Goal: Task Accomplishment & Management: Complete application form

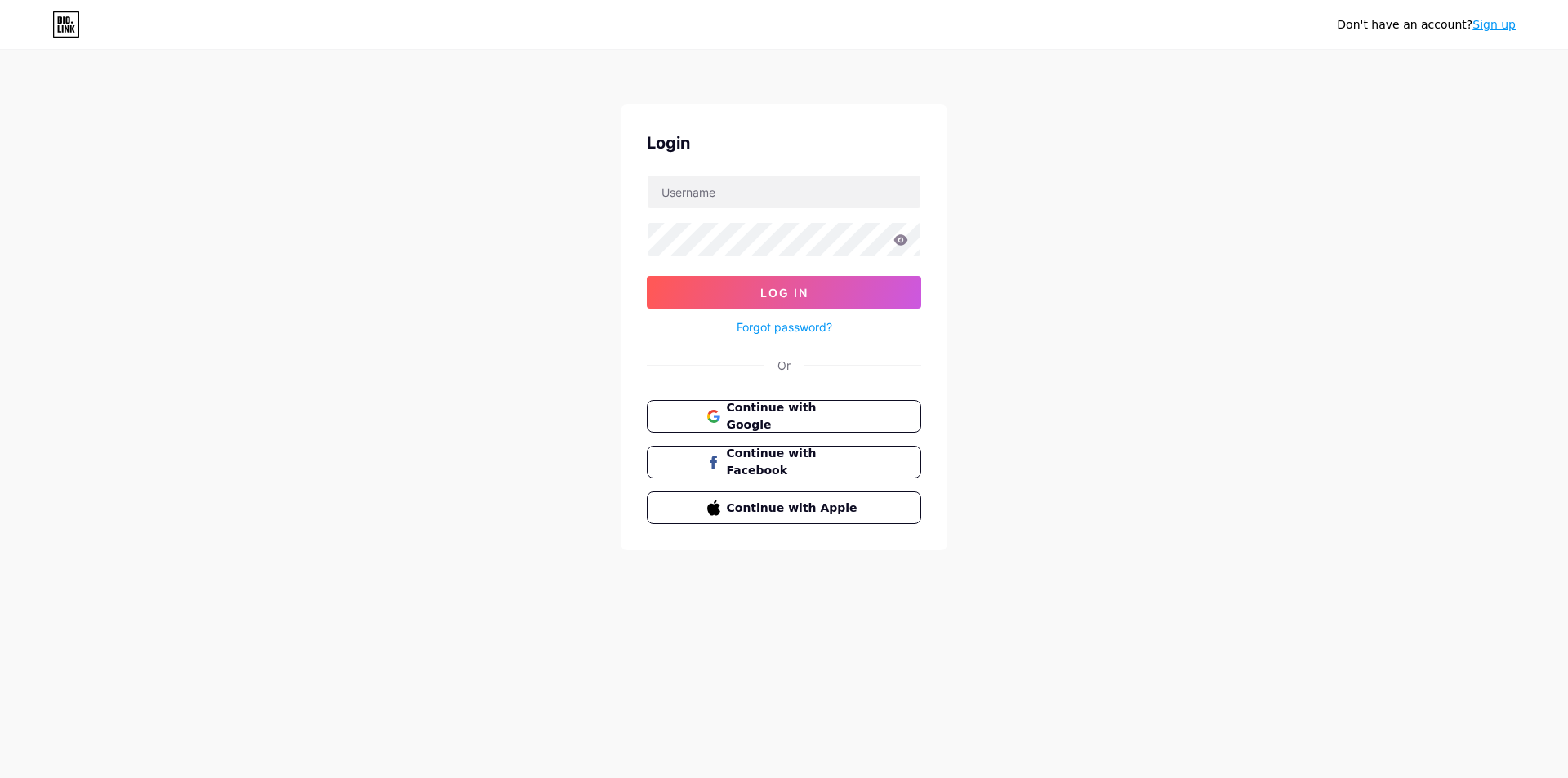
click at [793, 414] on span "Continue with Google" at bounding box center [794, 416] width 135 height 34
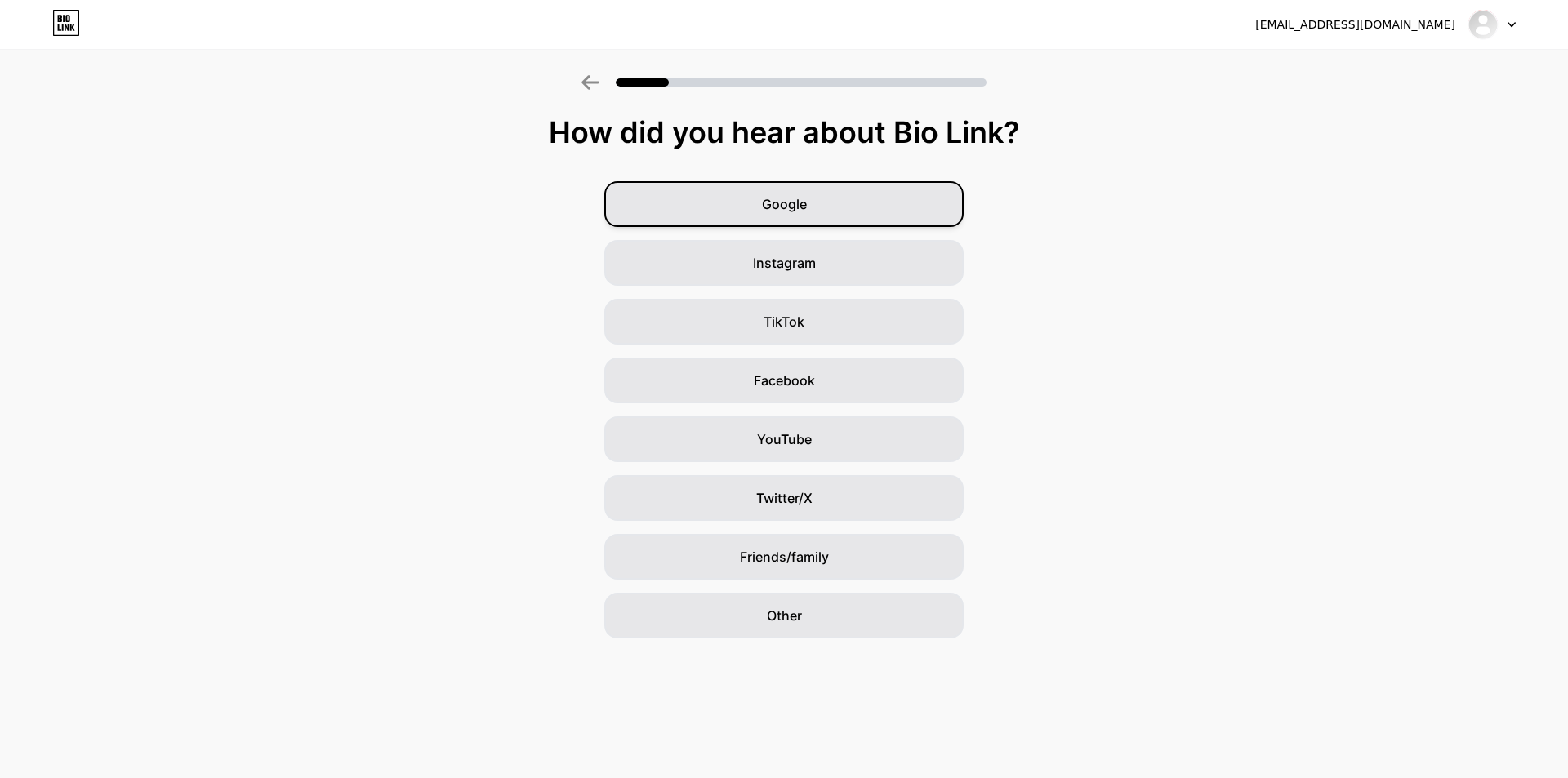
click at [818, 196] on div "Google" at bounding box center [784, 204] width 359 height 45
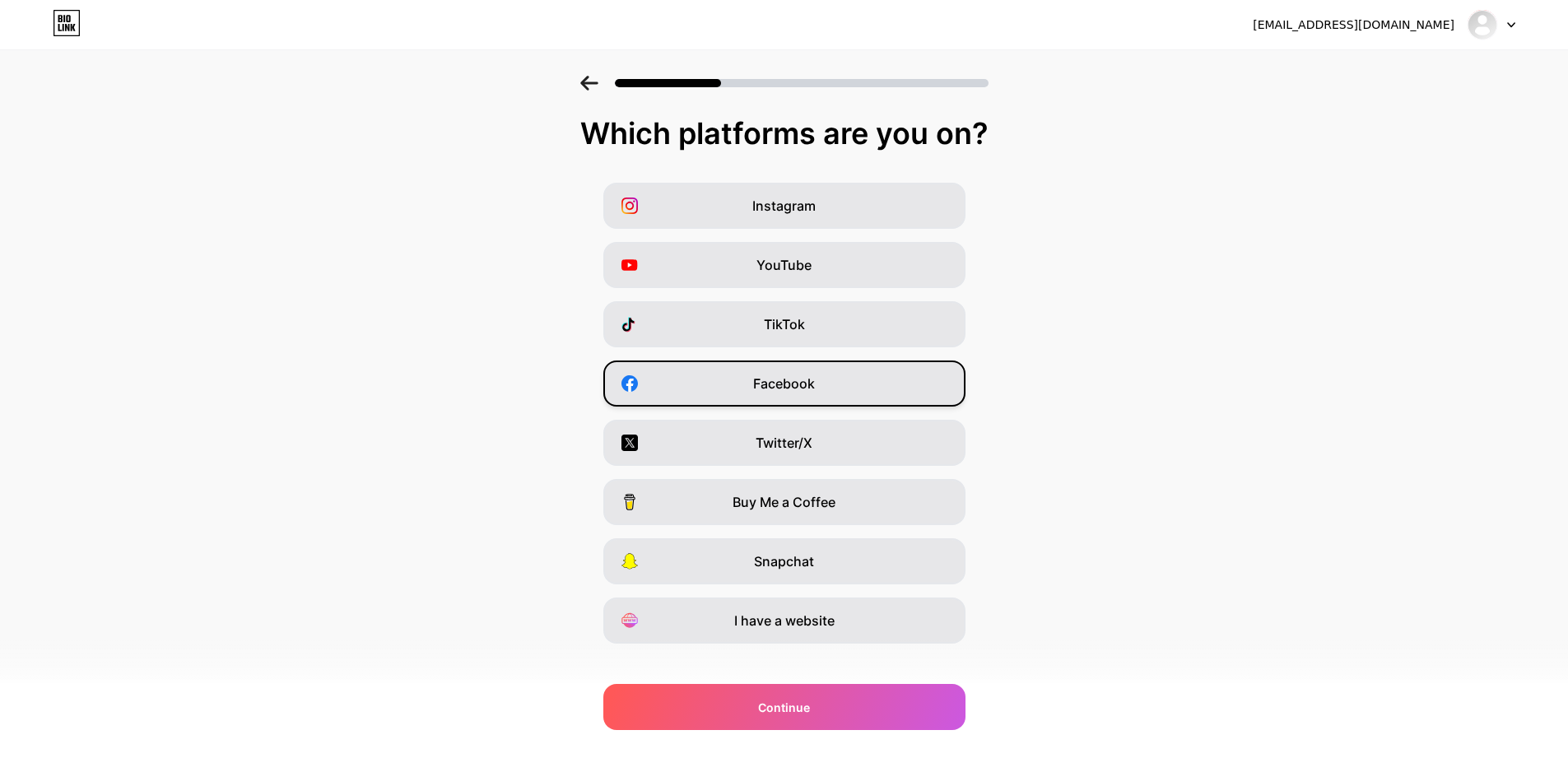
click at [828, 376] on div "Facebook" at bounding box center [784, 383] width 362 height 46
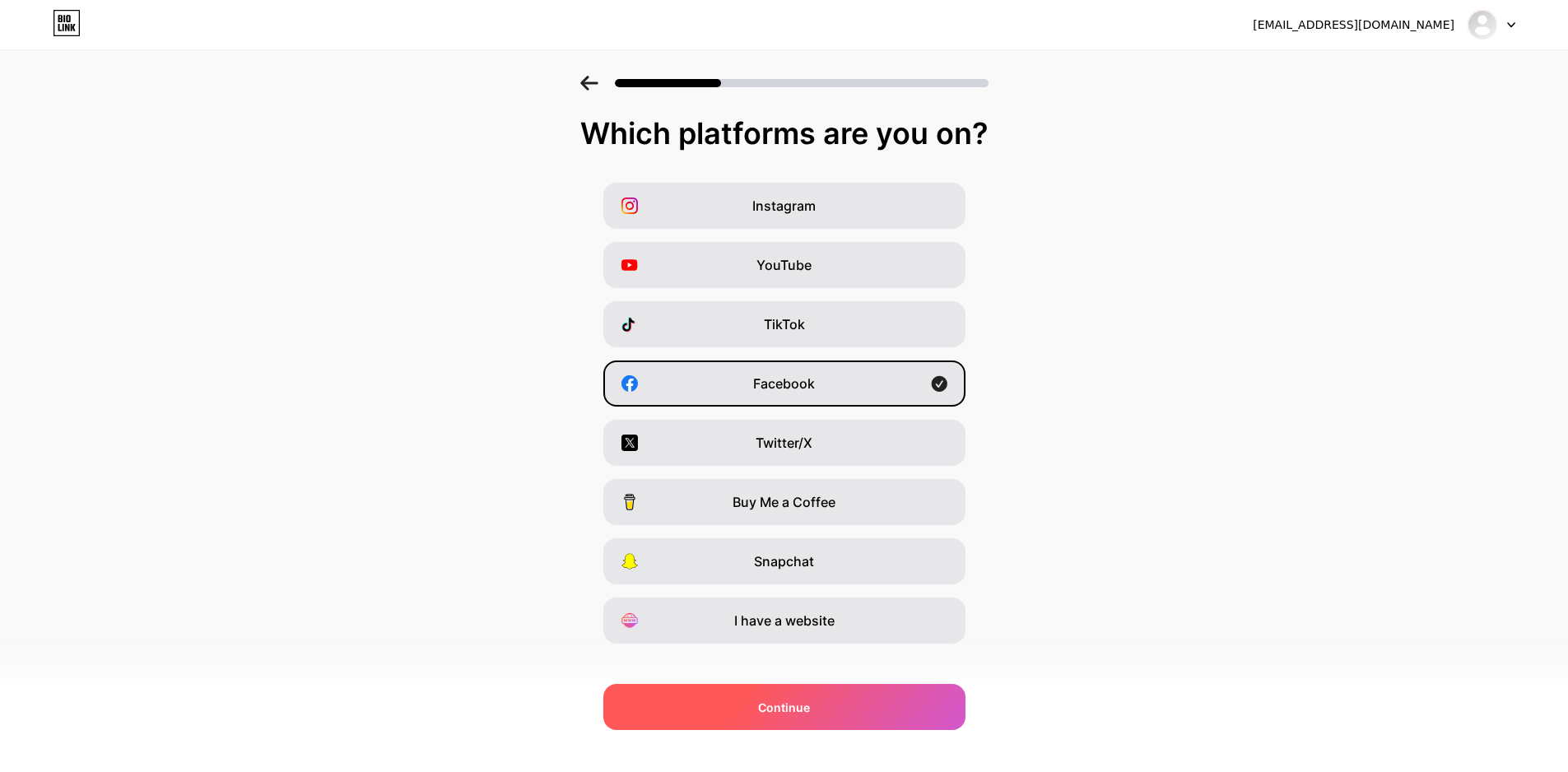
click at [864, 709] on div "Continue" at bounding box center [784, 707] width 362 height 46
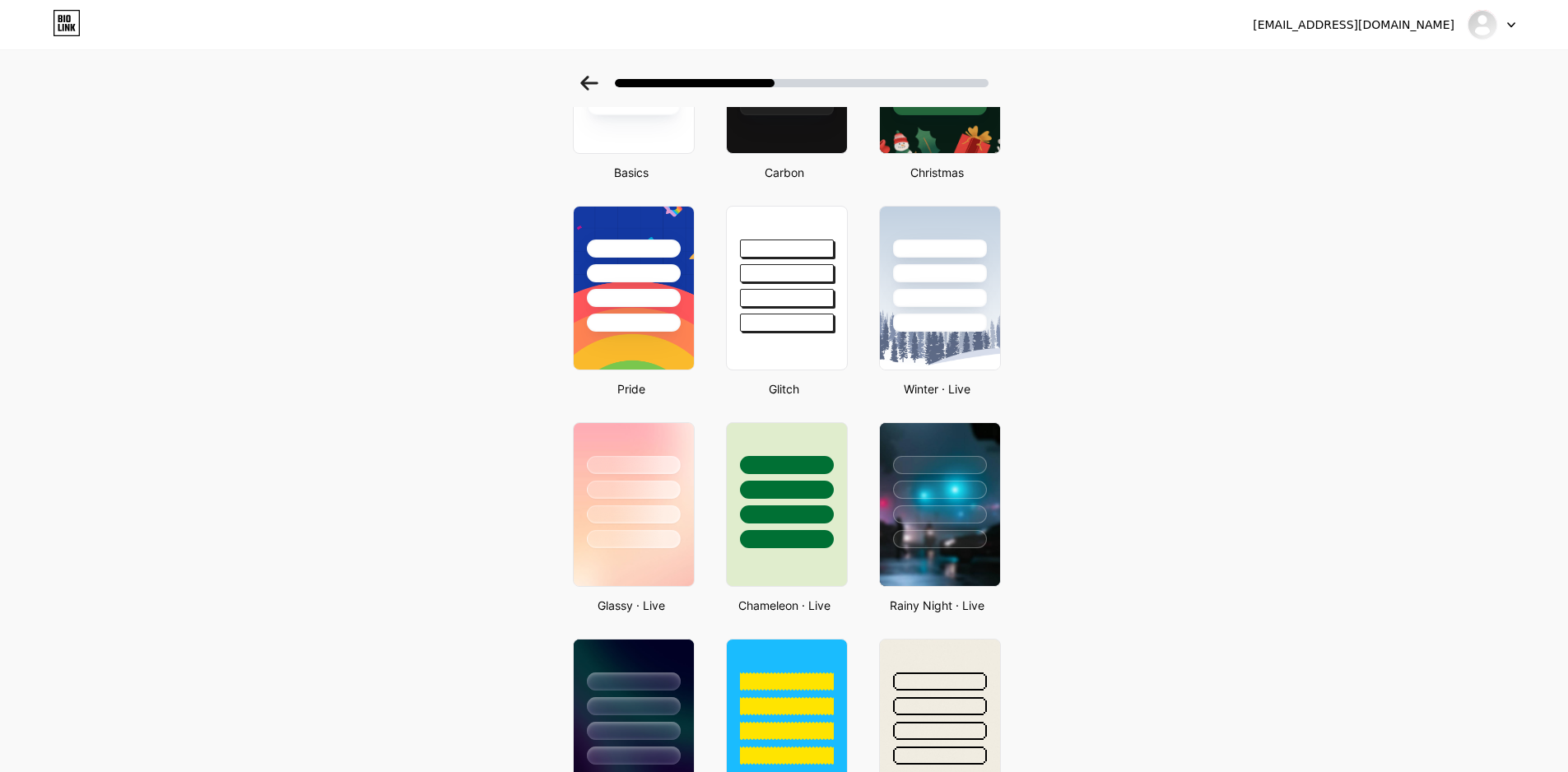
scroll to position [247, 0]
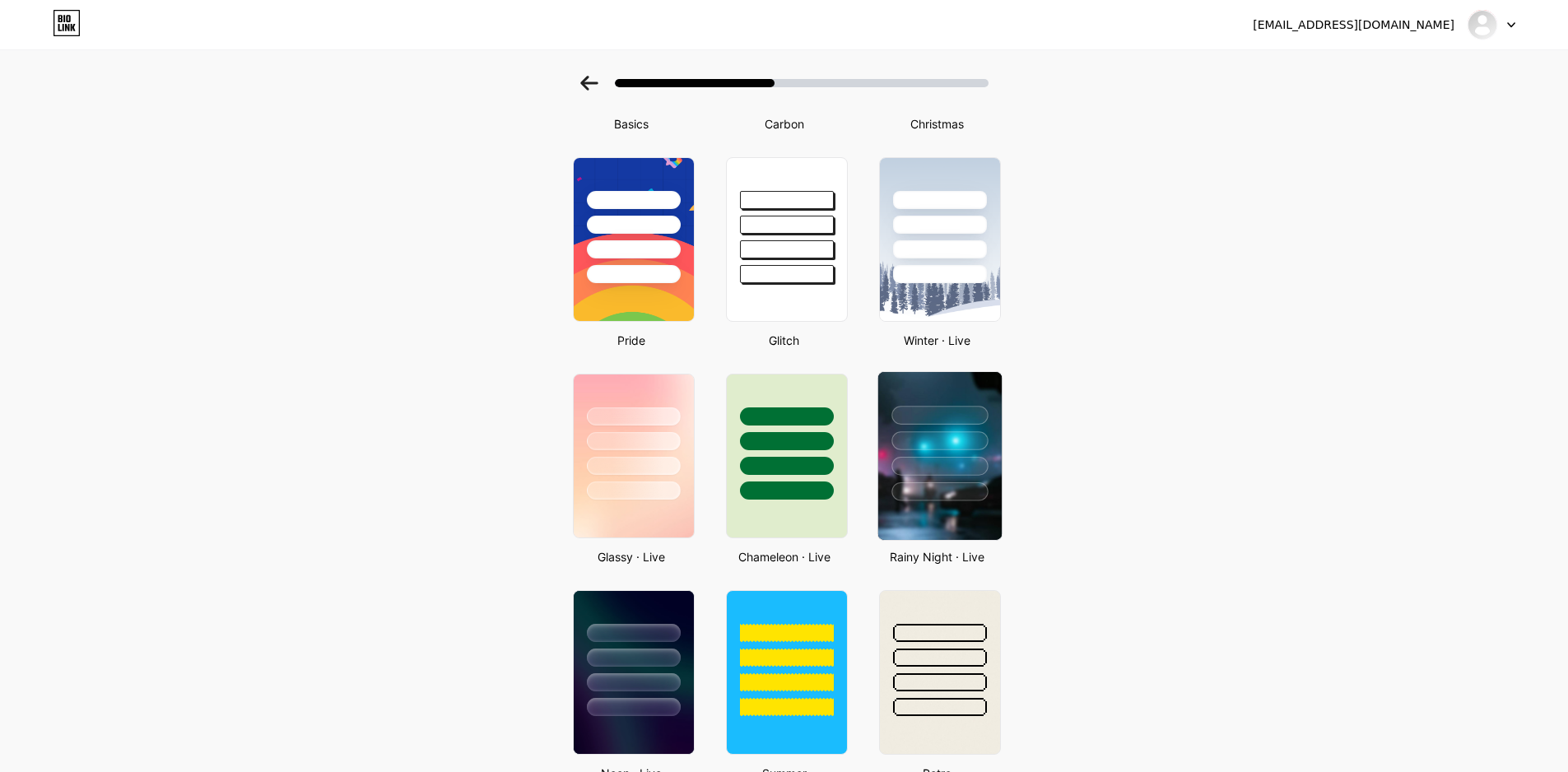
click at [938, 422] on div at bounding box center [940, 416] width 96 height 19
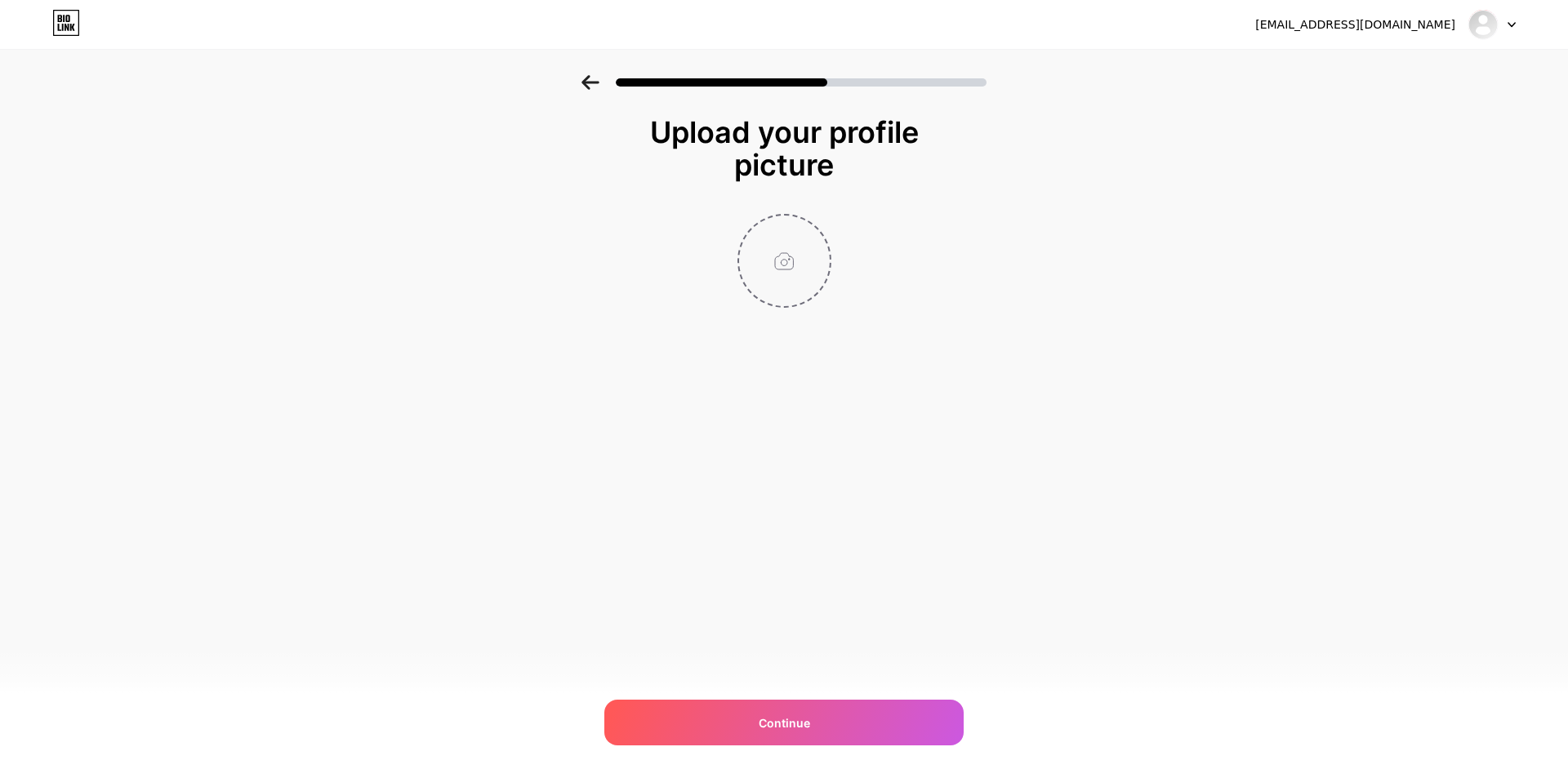
click at [771, 260] on input "file" at bounding box center [784, 261] width 91 height 91
type input "C:\fakepath\ai-generated-football-championship-gold-cup-at-the-stadium-photo (1…"
click at [819, 225] on circle at bounding box center [821, 226] width 18 height 18
click at [785, 243] on input "file" at bounding box center [784, 261] width 91 height 91
type input "C:\fakepath\Cristiano Ronaldo manchester united wallpaper 4k hd for iphone.jpg"
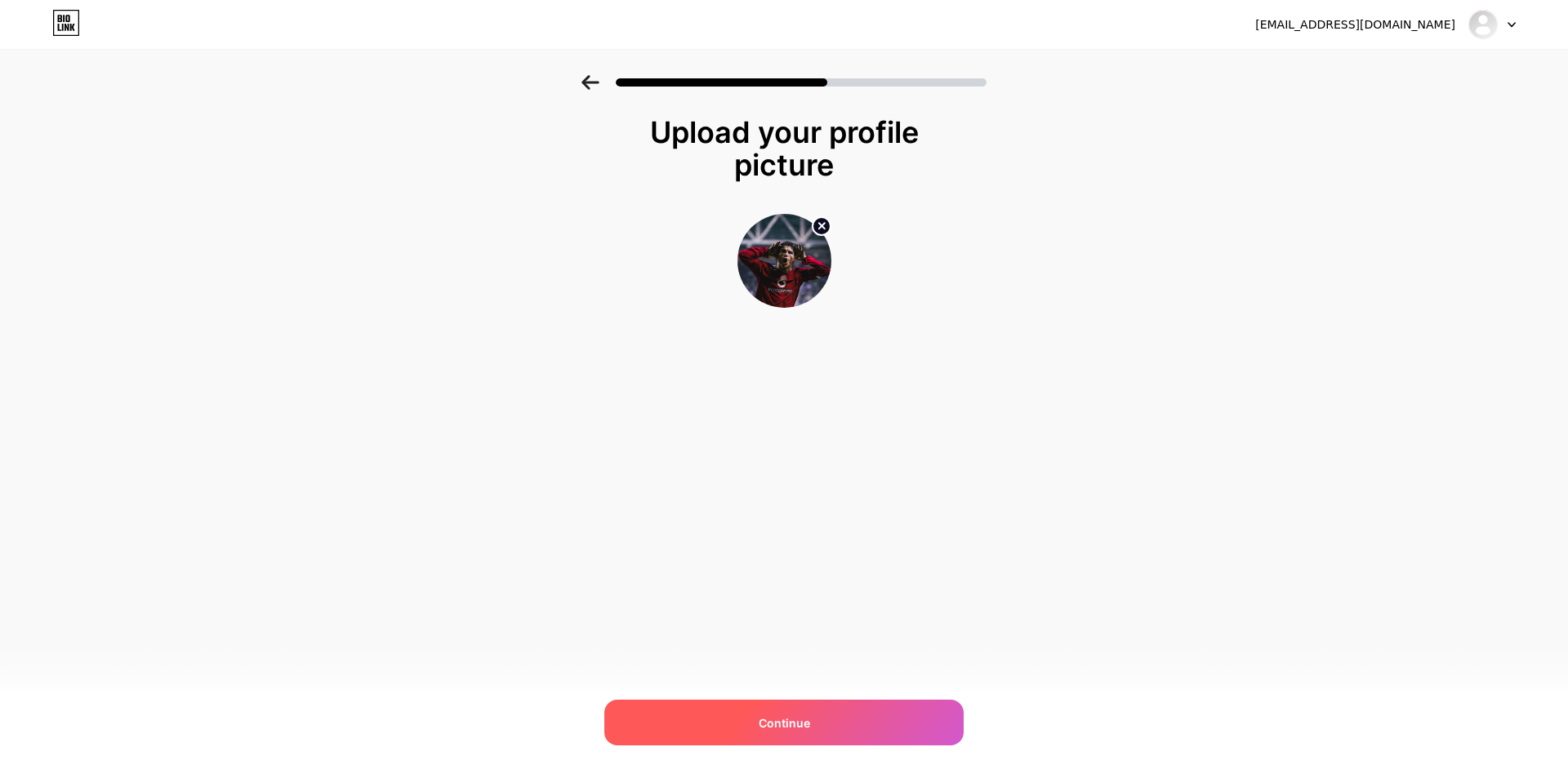
click at [827, 720] on div "Continue" at bounding box center [784, 723] width 359 height 45
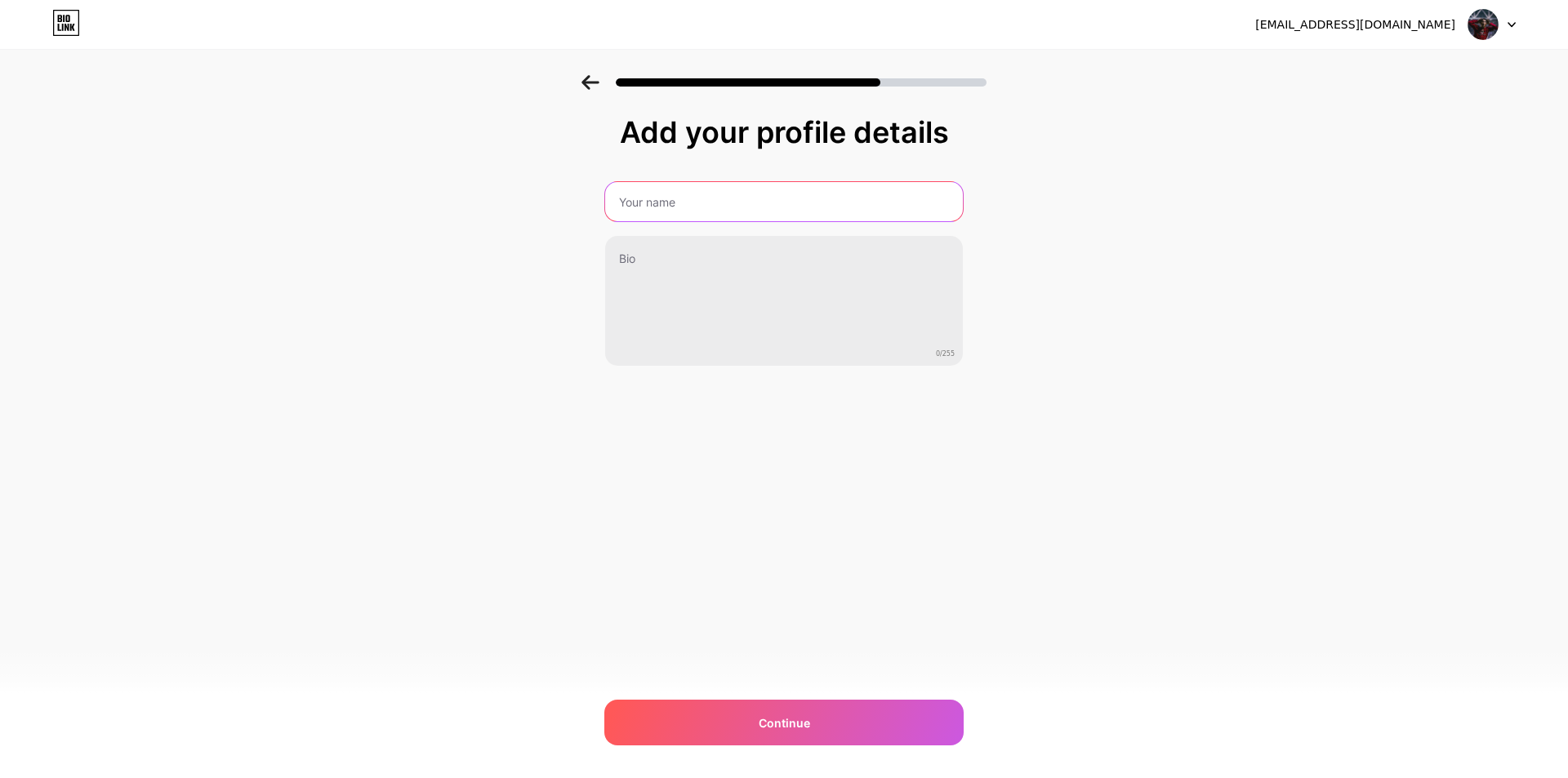
click at [723, 203] on input "text" at bounding box center [784, 201] width 358 height 39
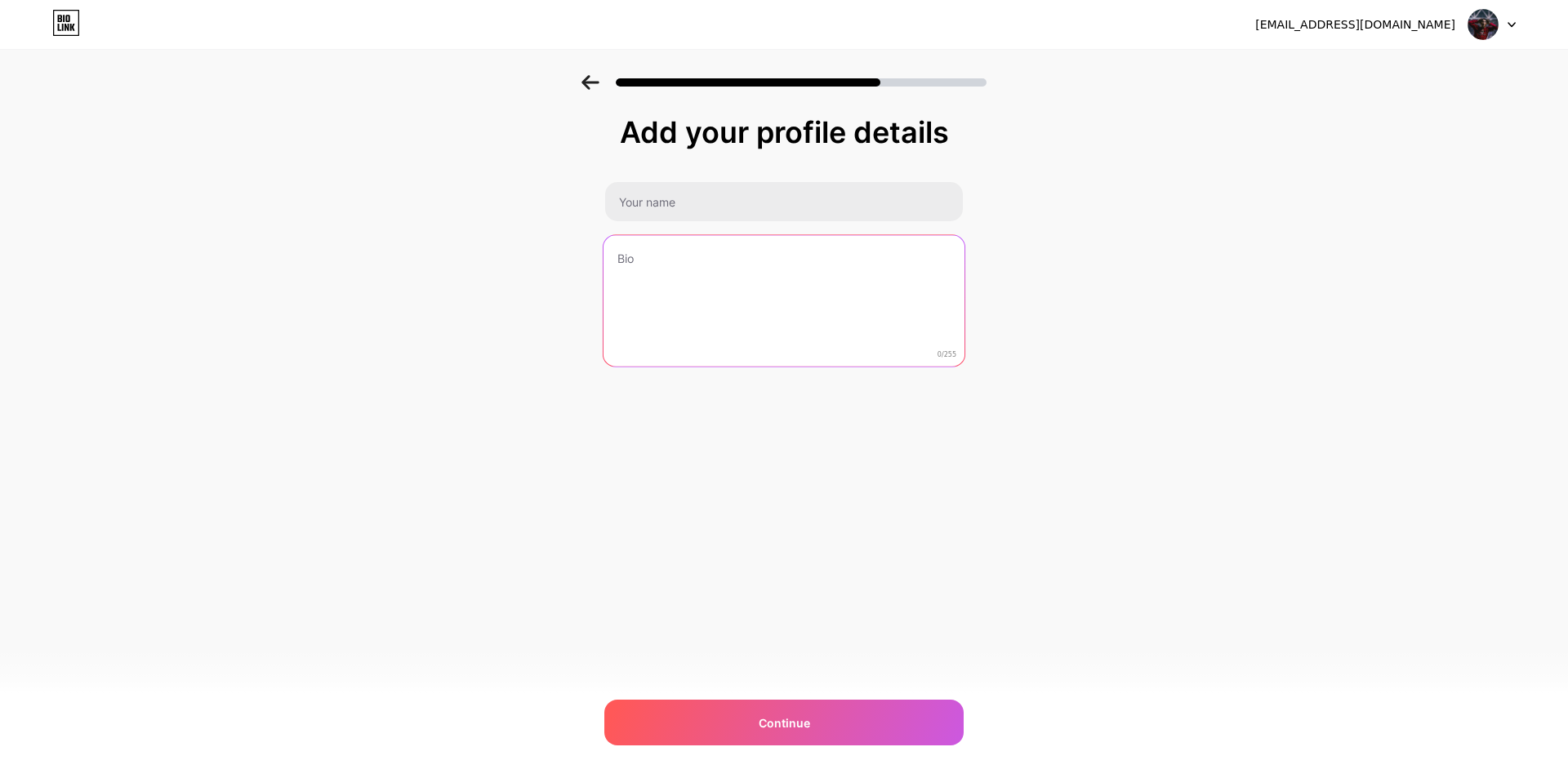
click at [709, 276] on textarea at bounding box center [784, 301] width 361 height 133
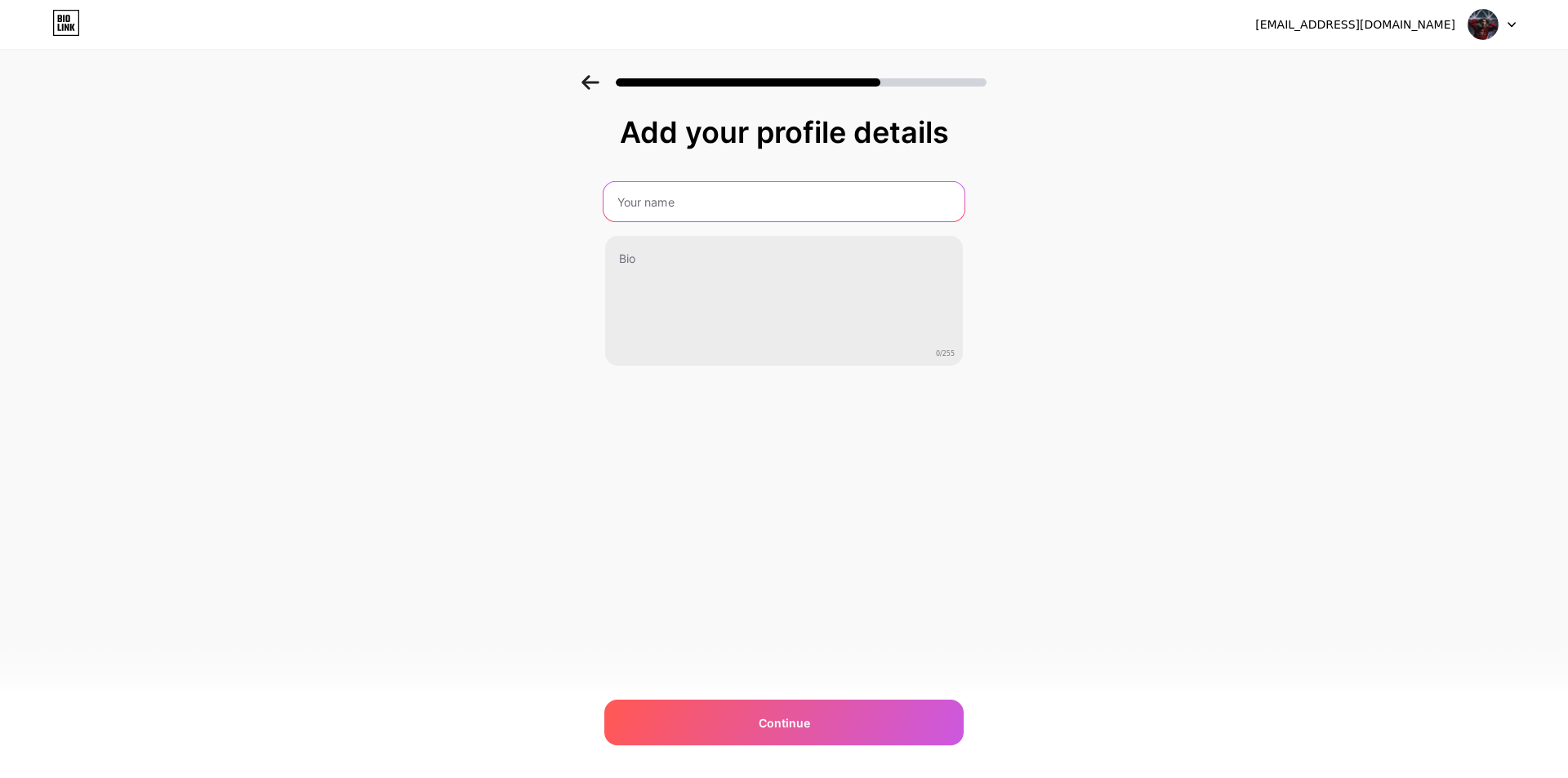
click at [709, 200] on input "text" at bounding box center [784, 201] width 361 height 39
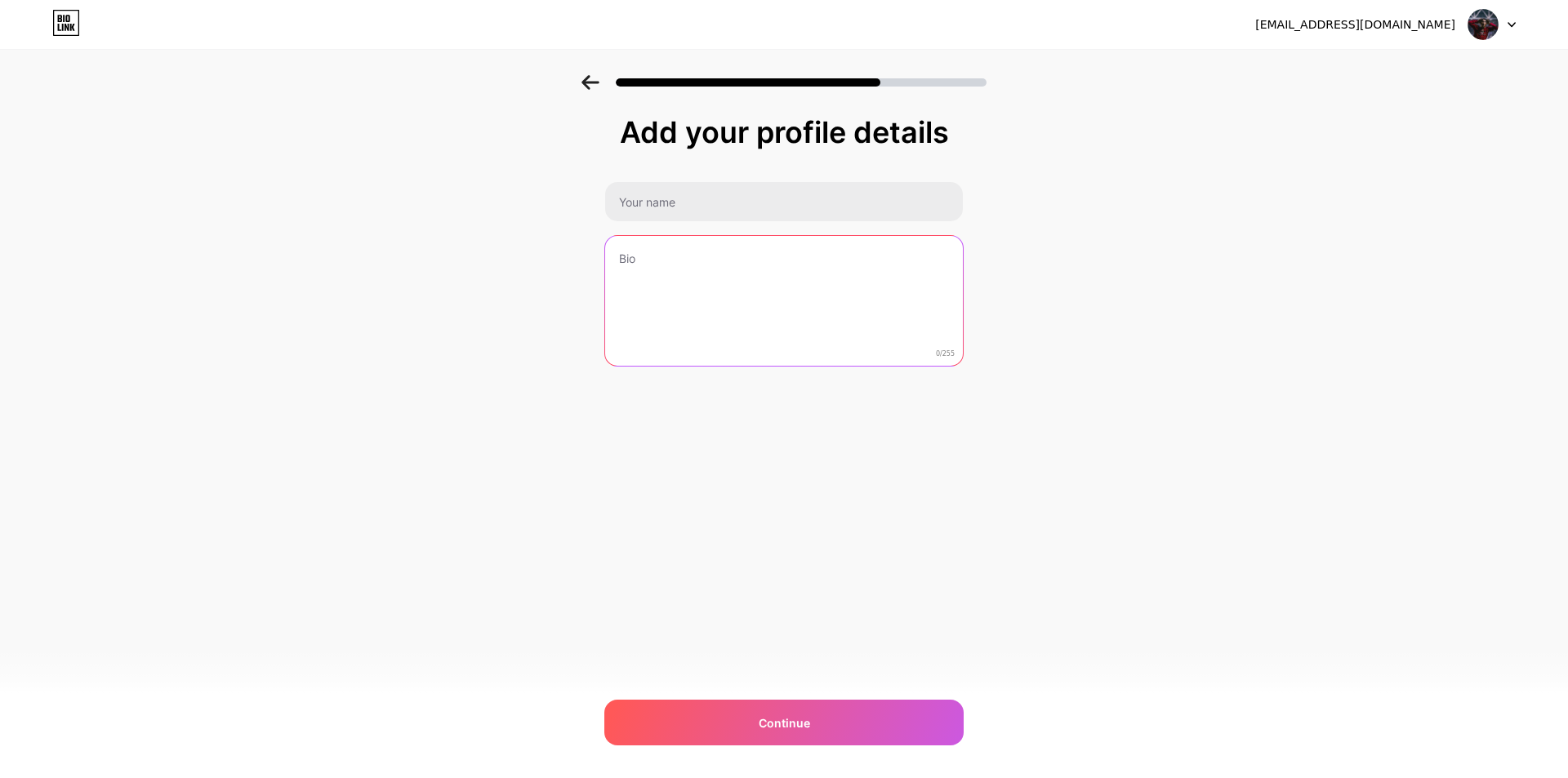
click at [888, 278] on textarea at bounding box center [784, 301] width 358 height 132
paste textarea "🔥 Phân tích chuẩn, nhận định sâu – nơi những con số lên tiếng và kết quả chứng …"
type textarea "🔥 Phân tích chuẩn, nhận định sâu – nơi những con số lên tiếng và kết quả chứng …"
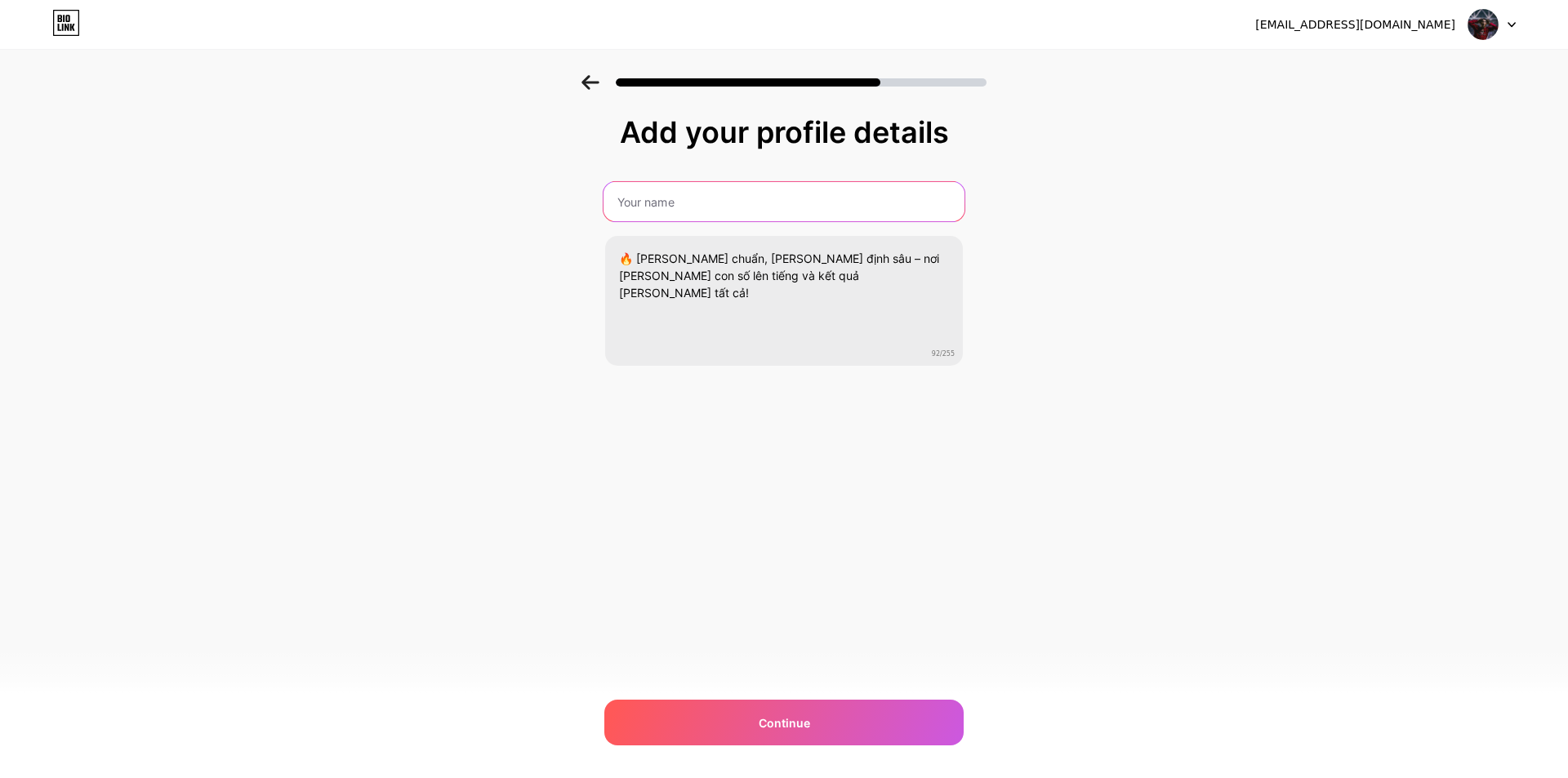
click at [740, 204] on input "text" at bounding box center [784, 201] width 361 height 39
type input "h"
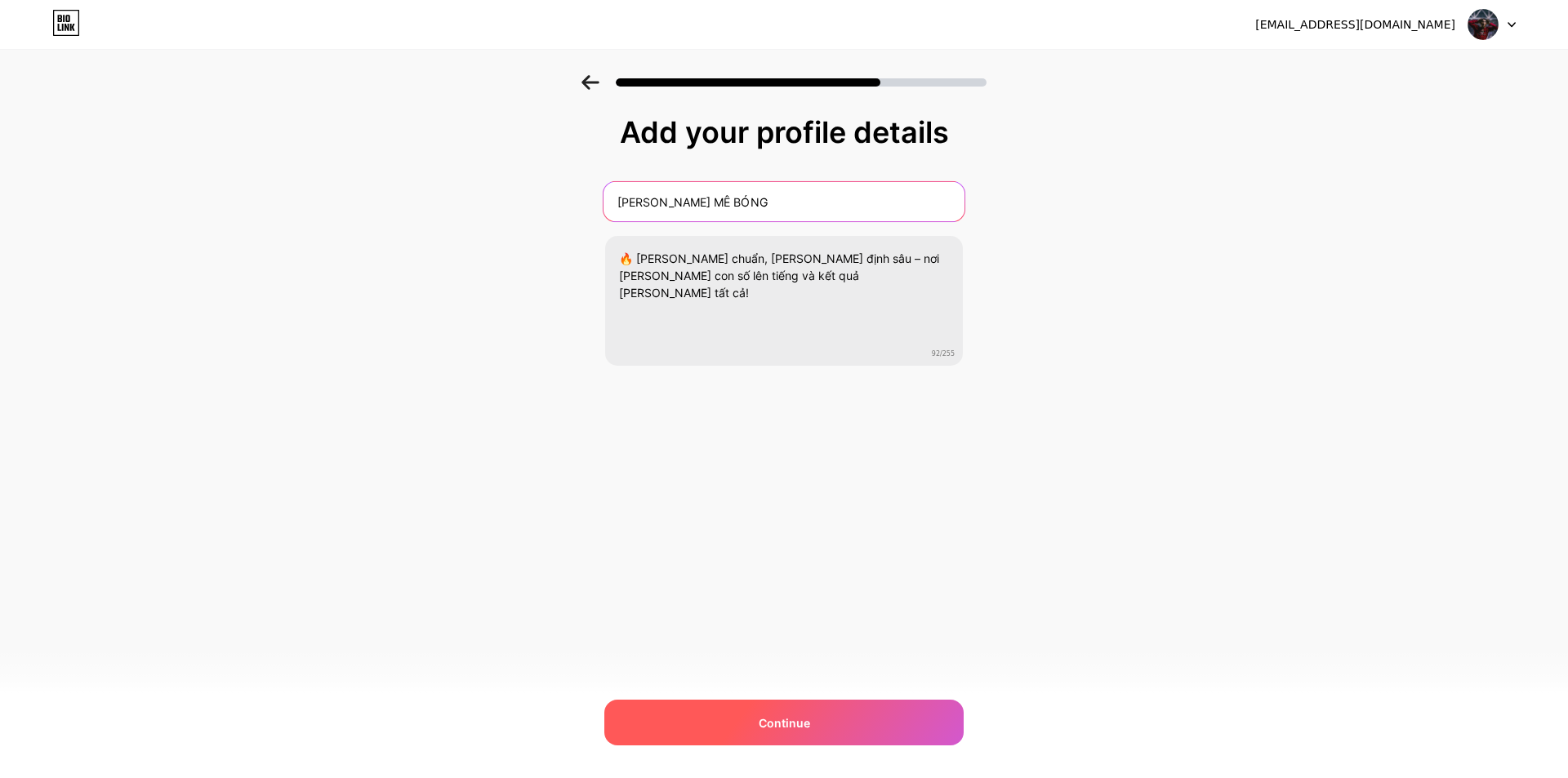
type input "HOÀNG MÊ BÓNG"
click at [766, 727] on span "Continue" at bounding box center [784, 723] width 51 height 17
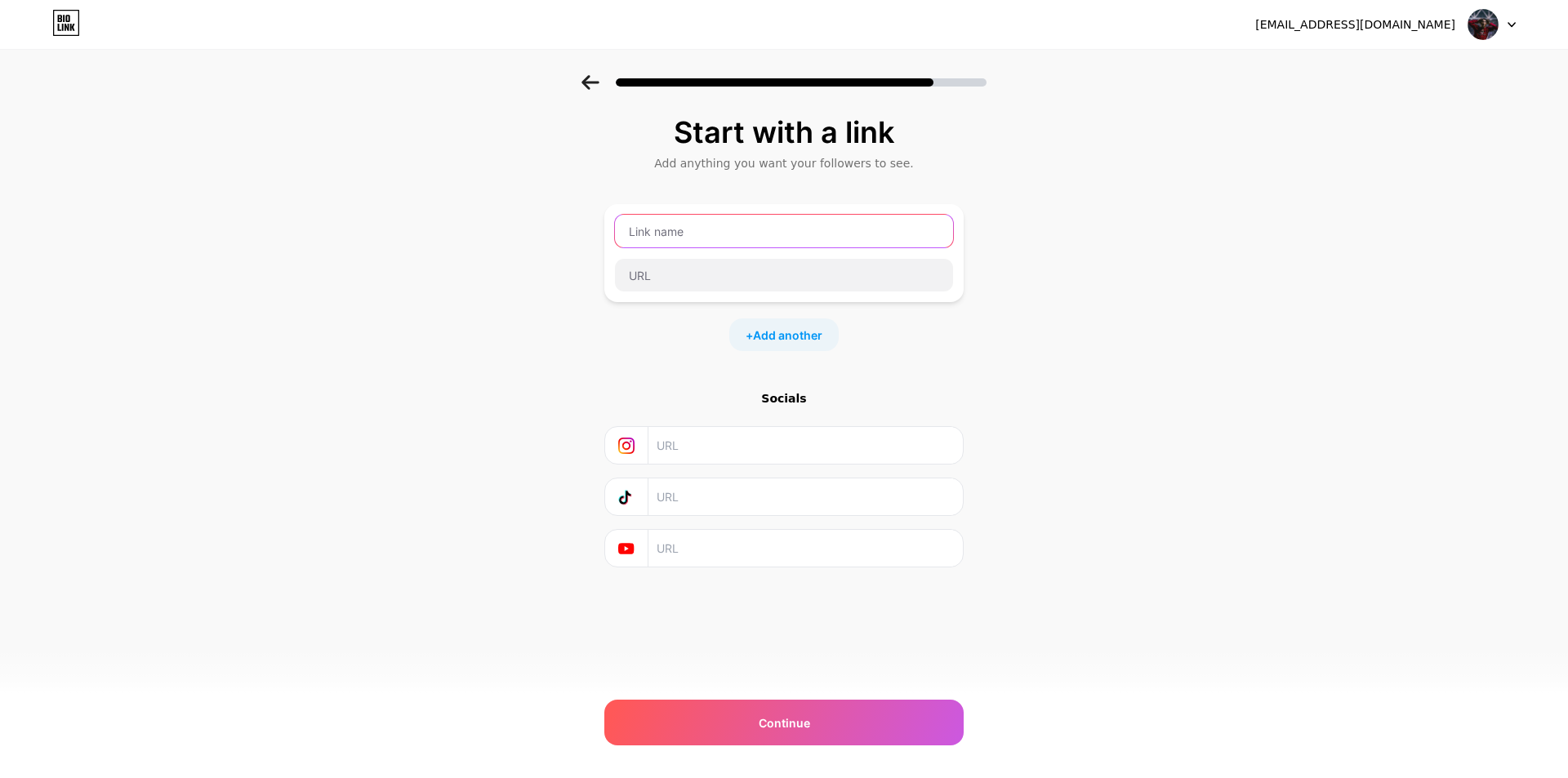
click at [740, 231] on input "text" at bounding box center [784, 231] width 338 height 33
type input "l"
type input "LINK ĐĂNG KÝ"
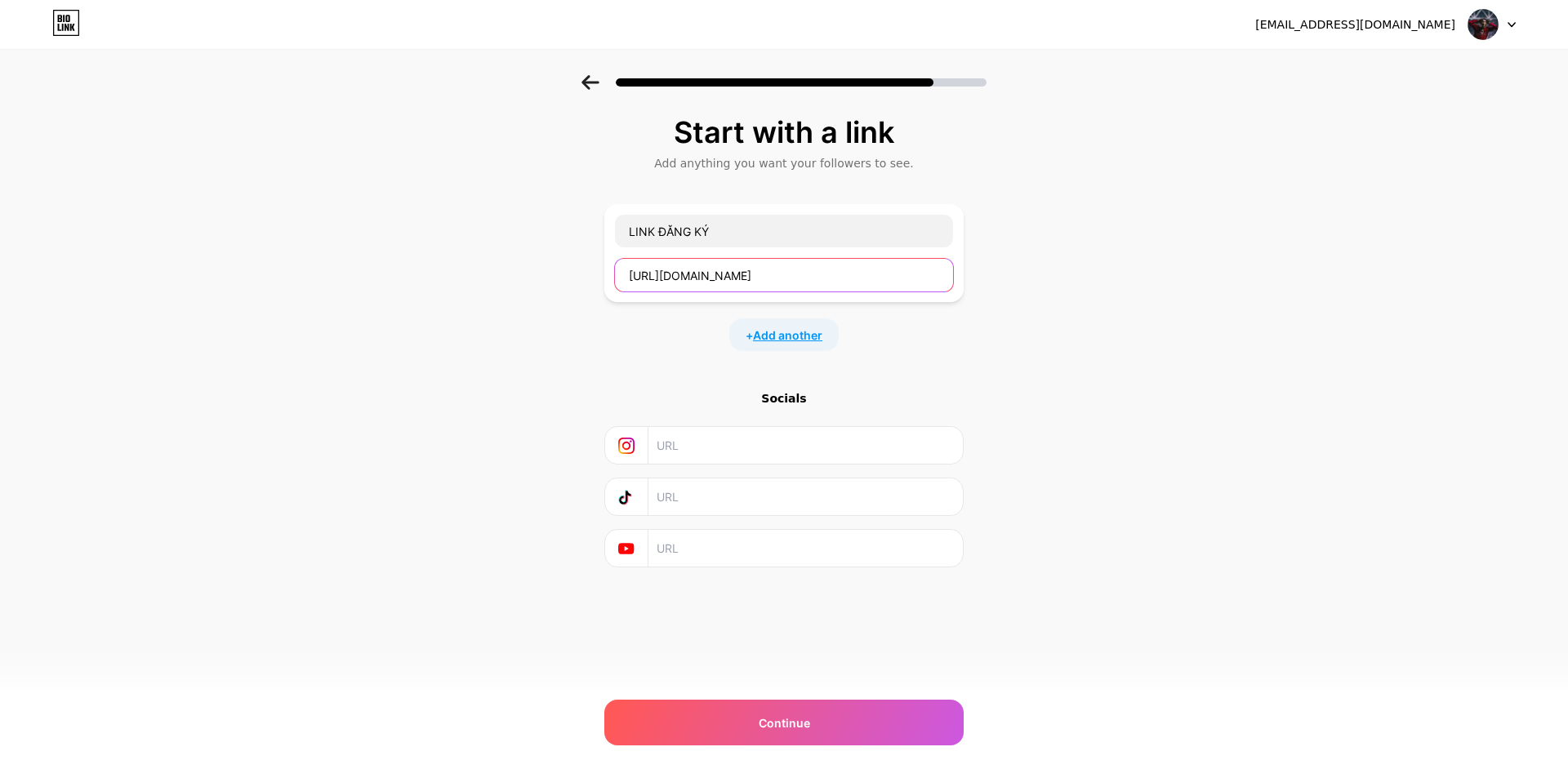
type input "https://wynn35.tv"
click at [803, 340] on span "Add another" at bounding box center [787, 335] width 70 height 17
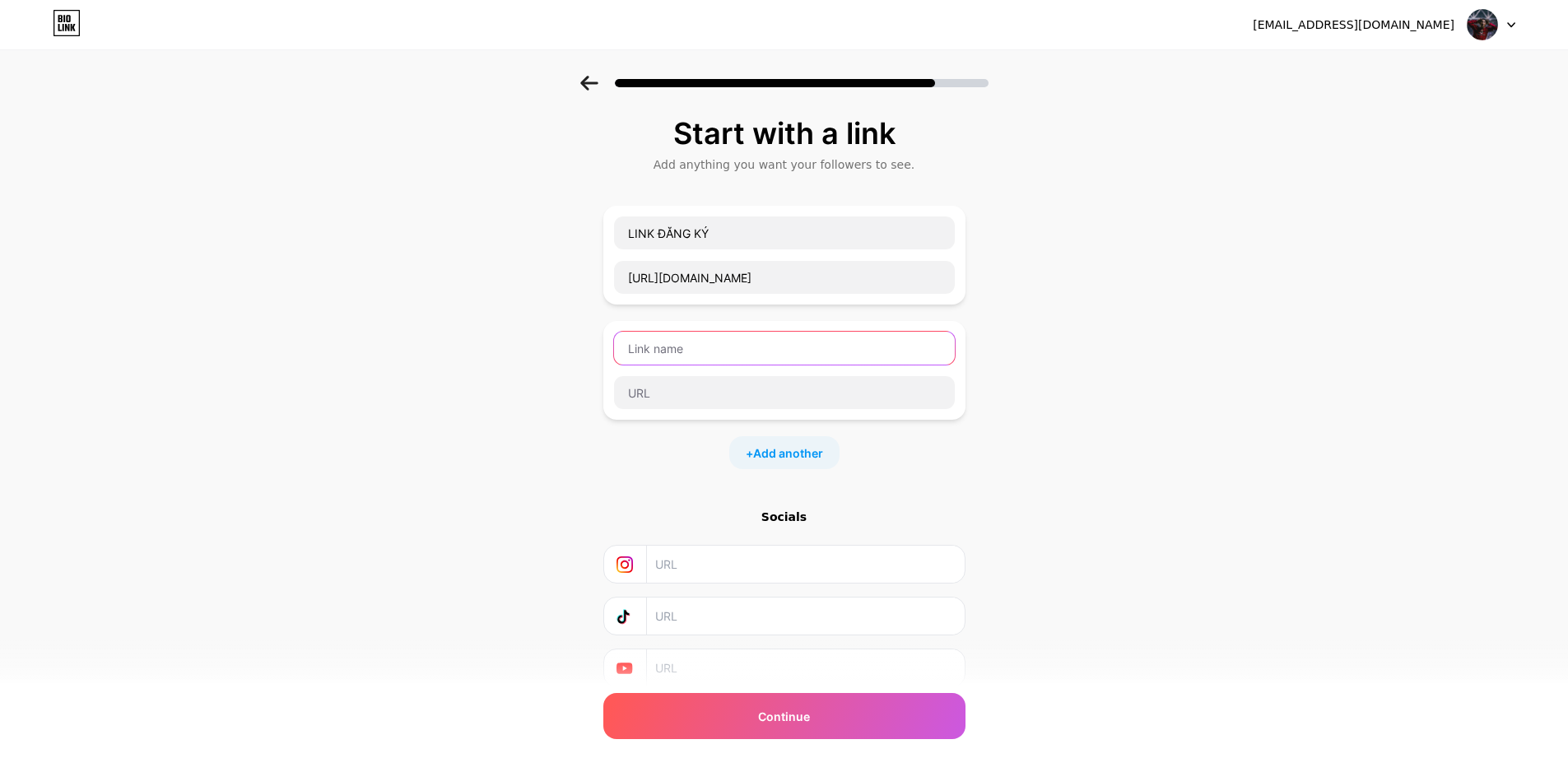
click at [776, 345] on input "text" at bounding box center [784, 348] width 341 height 33
type input "H"
type input "CSKH"
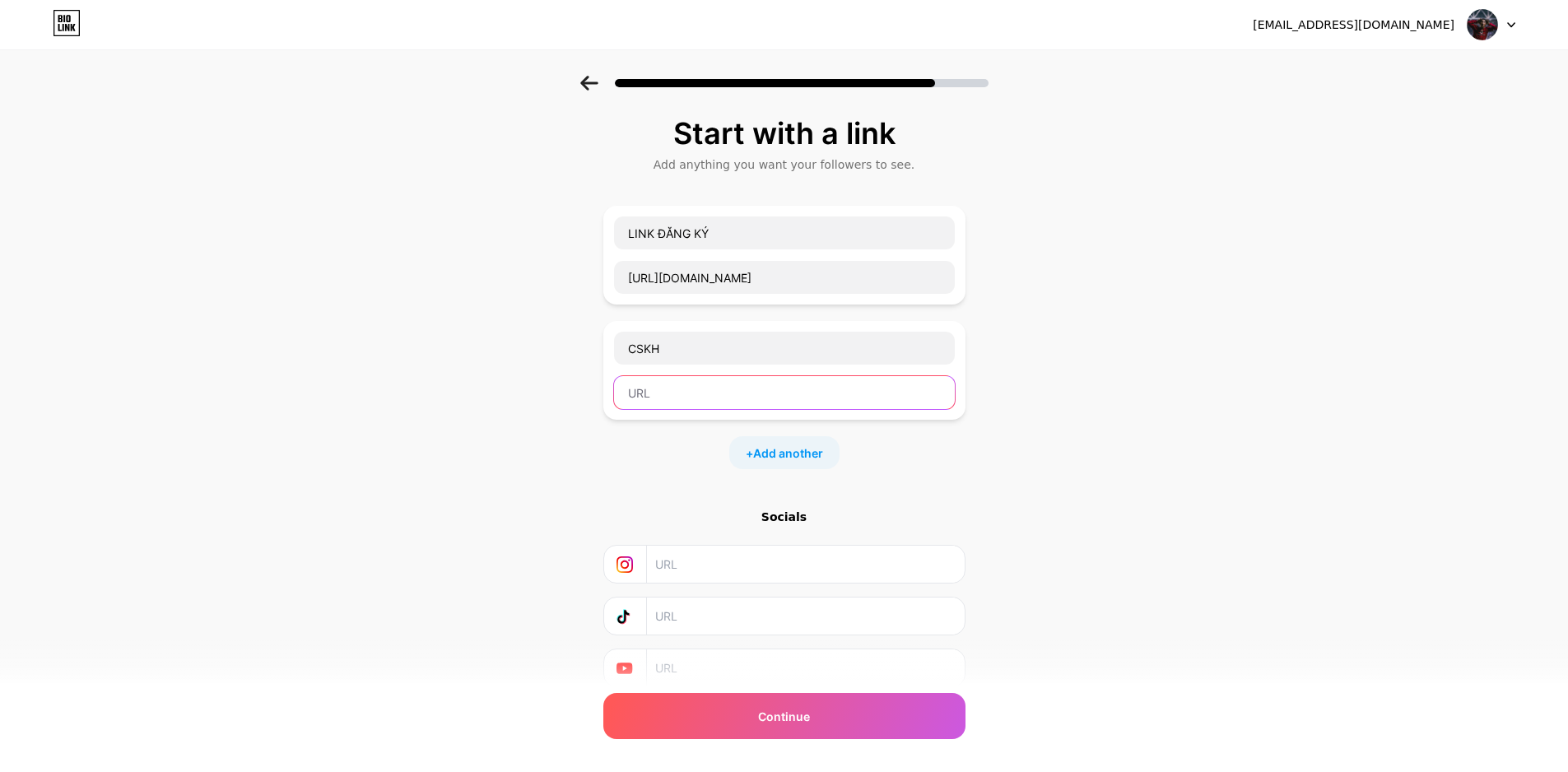
click at [817, 405] on input "text" at bounding box center [784, 393] width 341 height 33
type input "t.me/hoangmebong"
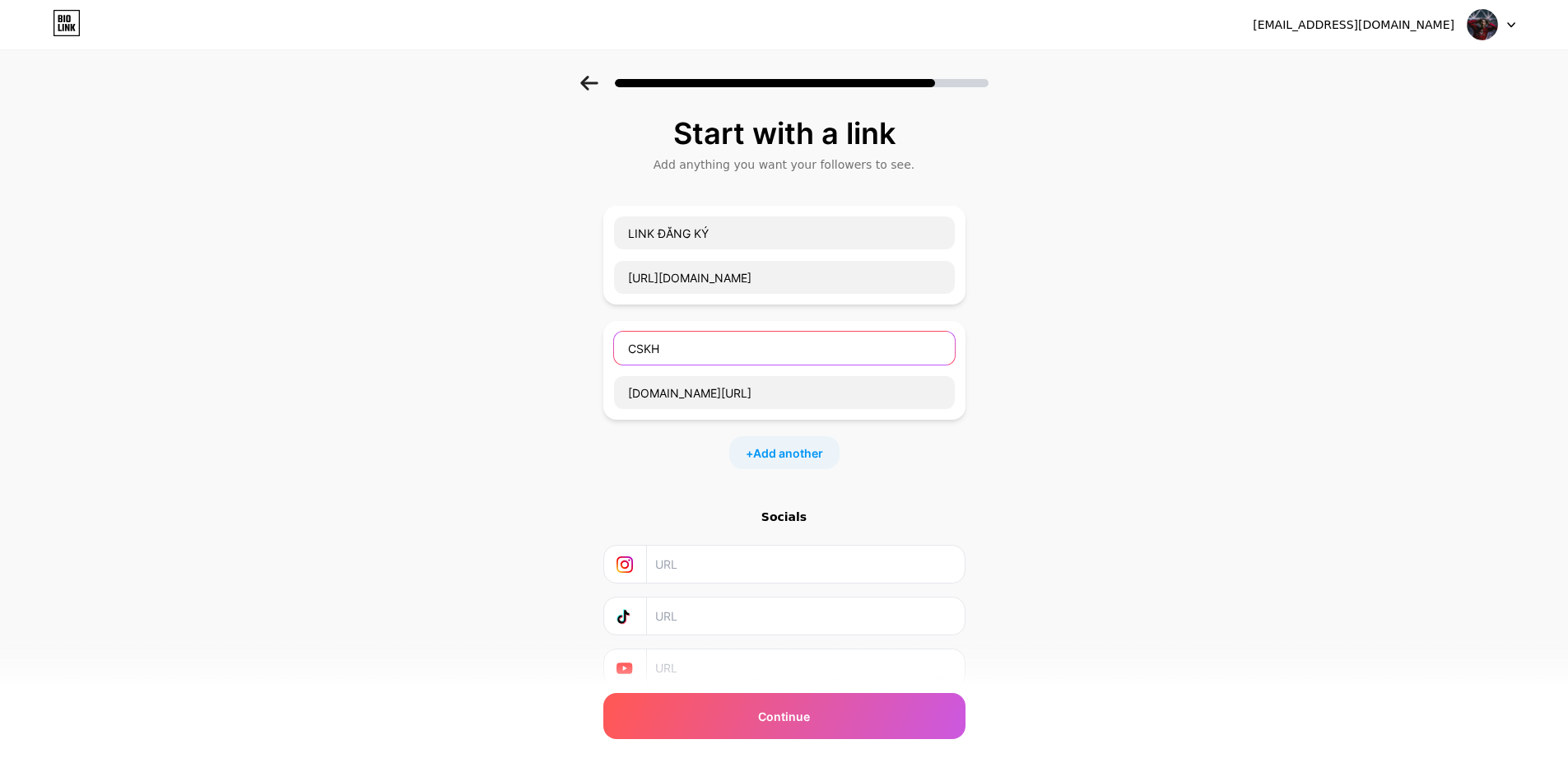
click at [691, 350] on input "CSKH" at bounding box center [784, 348] width 341 height 33
type input "C"
type input "ADMIN"
click at [1098, 471] on div "Start with a link Add anything you want your followers to see. LINK ĐĂNG KÝ htt…" at bounding box center [784, 422] width 1568 height 694
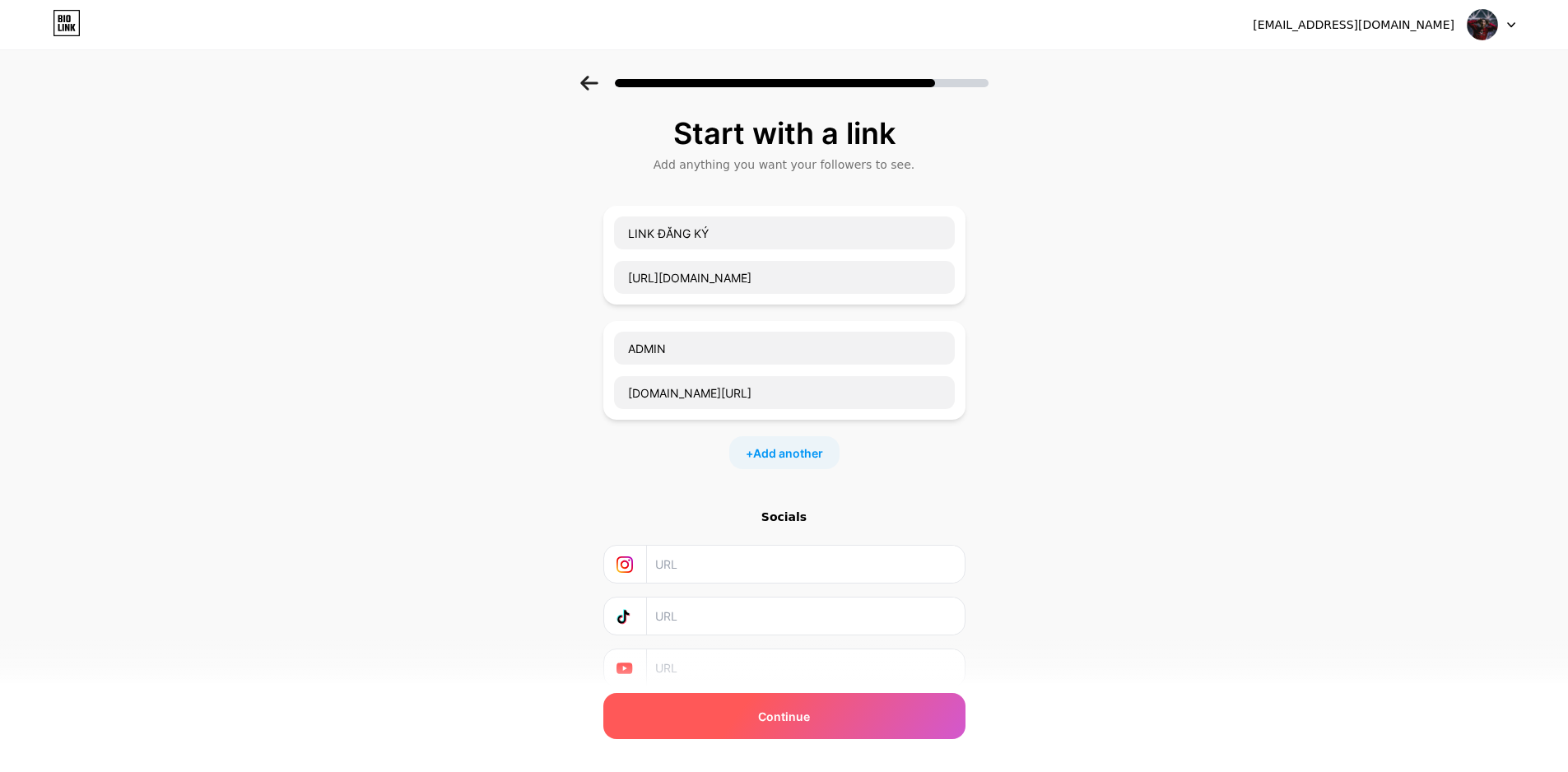
click at [842, 721] on div "Continue" at bounding box center [784, 716] width 362 height 46
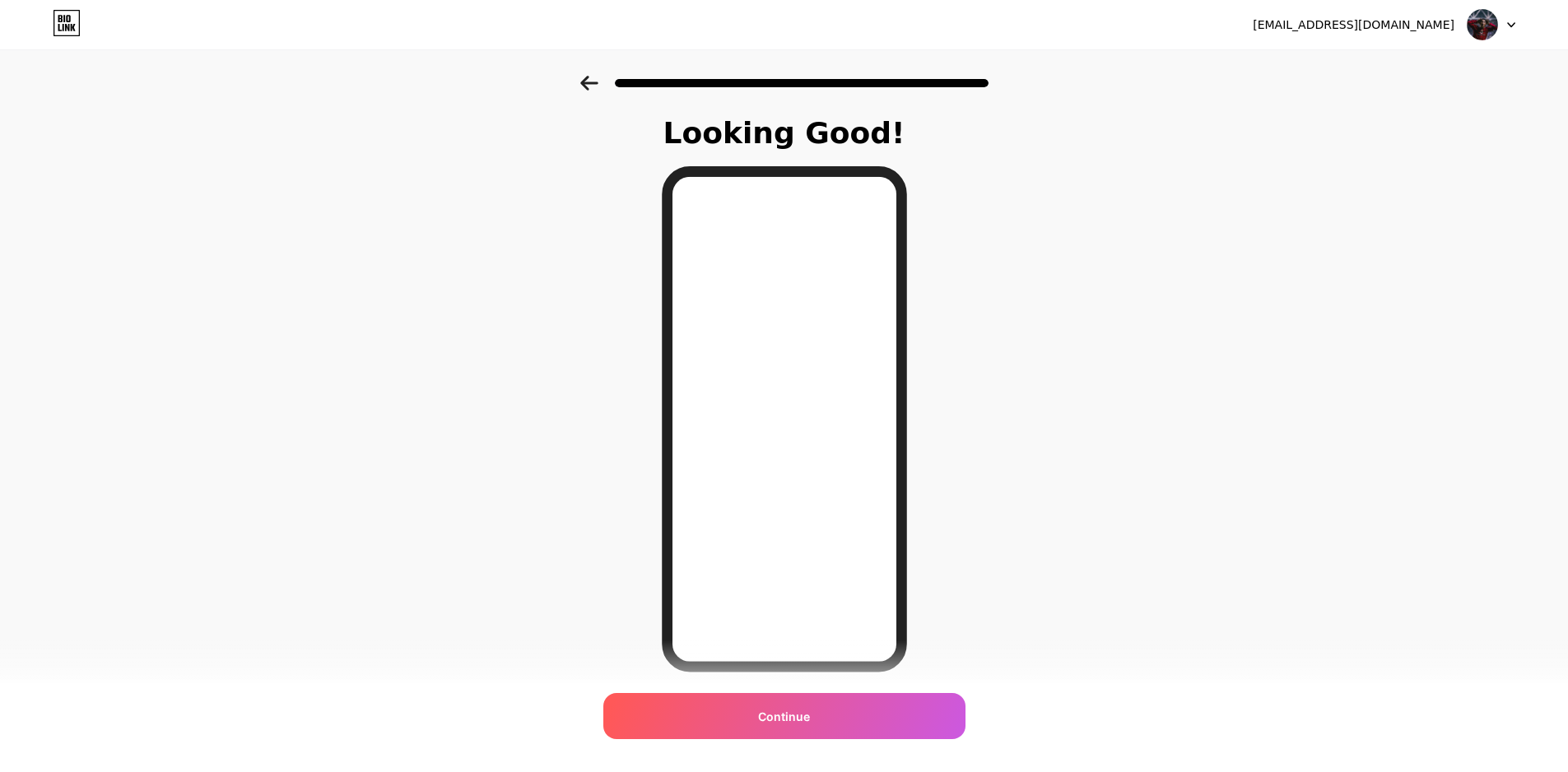
click at [584, 82] on div at bounding box center [784, 78] width 1568 height 58
click at [591, 86] on icon at bounding box center [589, 83] width 17 height 15
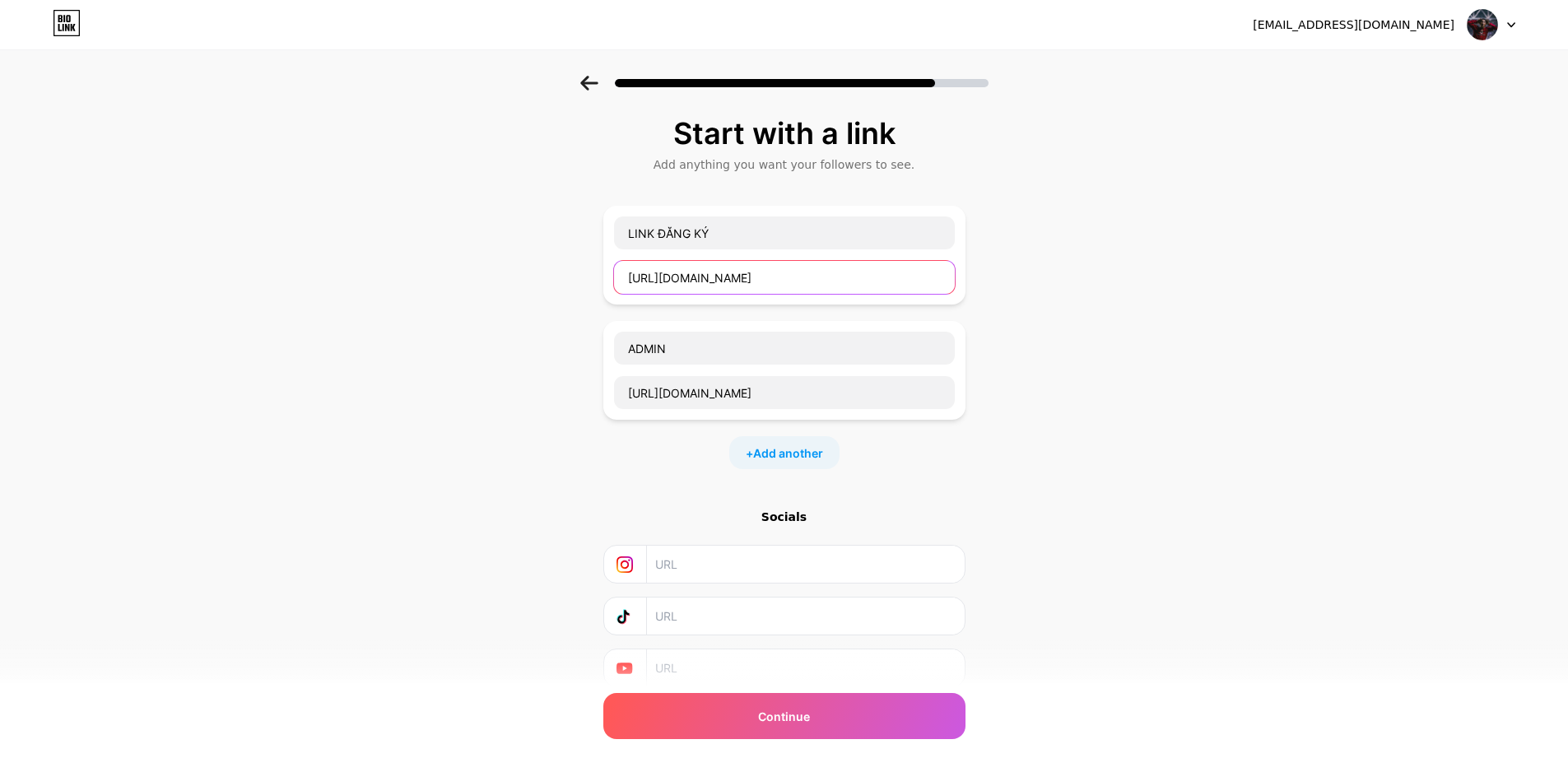
click at [756, 273] on input "https://wynn35.tv" at bounding box center [784, 277] width 341 height 33
click at [717, 278] on input "https://wynn35.tv" at bounding box center [784, 277] width 341 height 33
type input "https://wynn34.tv"
click at [1196, 358] on div "Start with a link Add anything you want your followers to see. LINK ĐĂNG KÝ htt…" at bounding box center [784, 422] width 1568 height 694
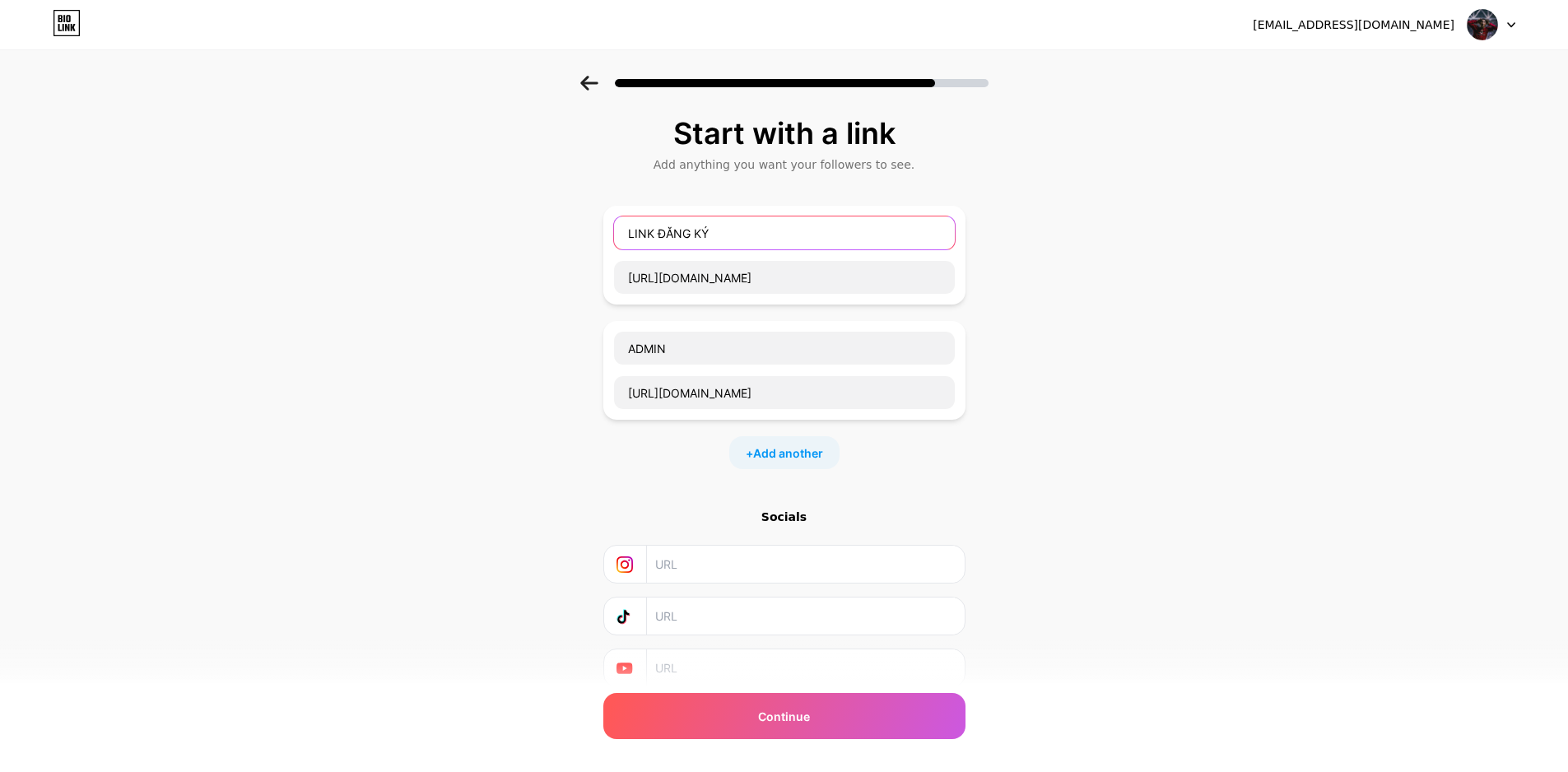
click at [743, 237] on input "LINK ĐĂNG KÝ" at bounding box center [784, 233] width 341 height 33
click at [763, 232] on input "LINK ĐĂNG KÝ ⚽" at bounding box center [784, 233] width 341 height 33
type input "LINK ĐĂNG KÝ ⚽"
drag, startPoint x: 1202, startPoint y: 290, endPoint x: 1144, endPoint y: 290, distance: 58.0
click at [1202, 290] on div "Start with a link Add anything you want your followers to see. LINK ĐĂNG KÝ ⚽ h…" at bounding box center [784, 422] width 1568 height 694
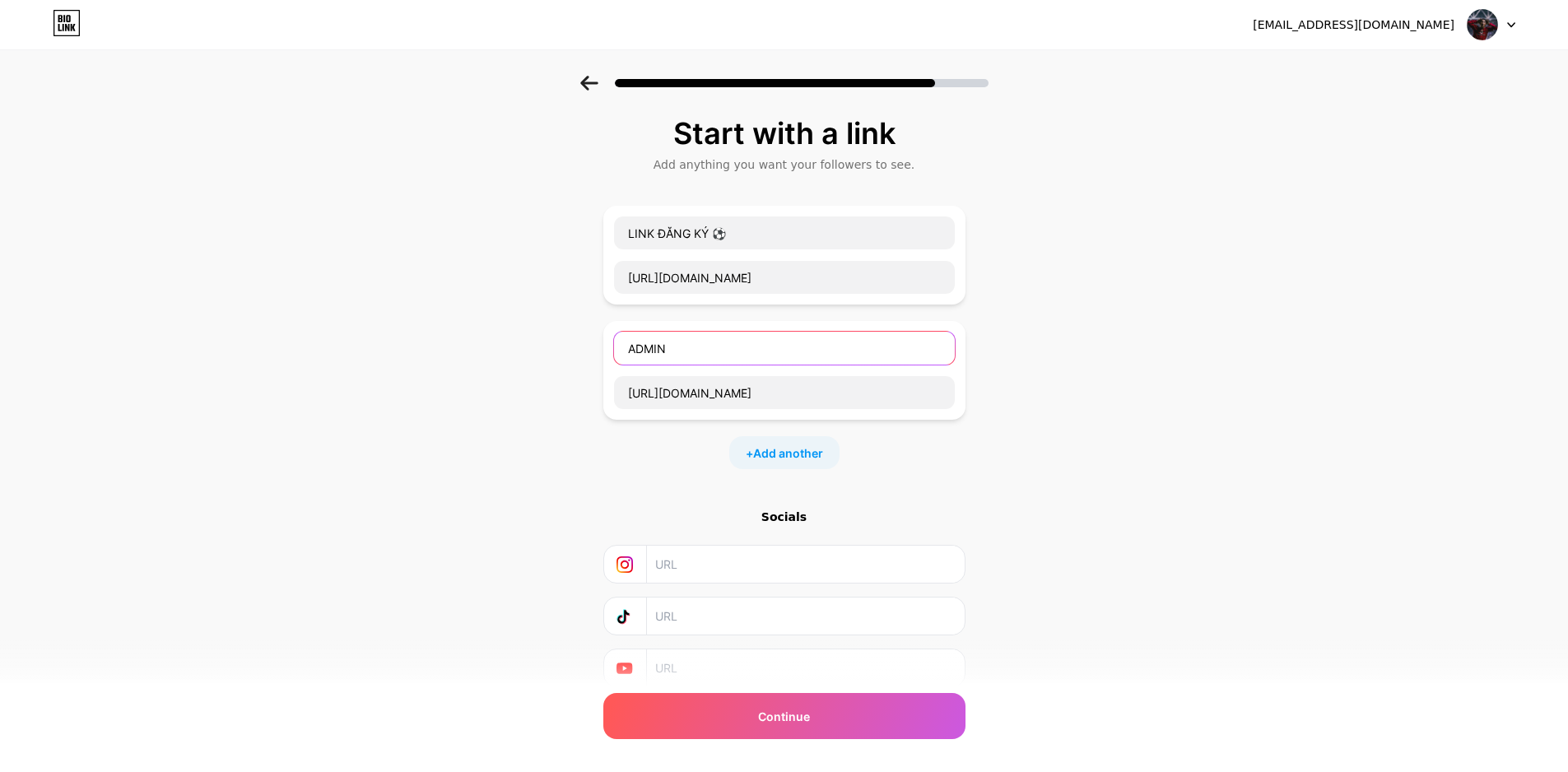
click at [765, 344] on input "ADMIN" at bounding box center [784, 348] width 341 height 33
type input "ADMIN 👑"
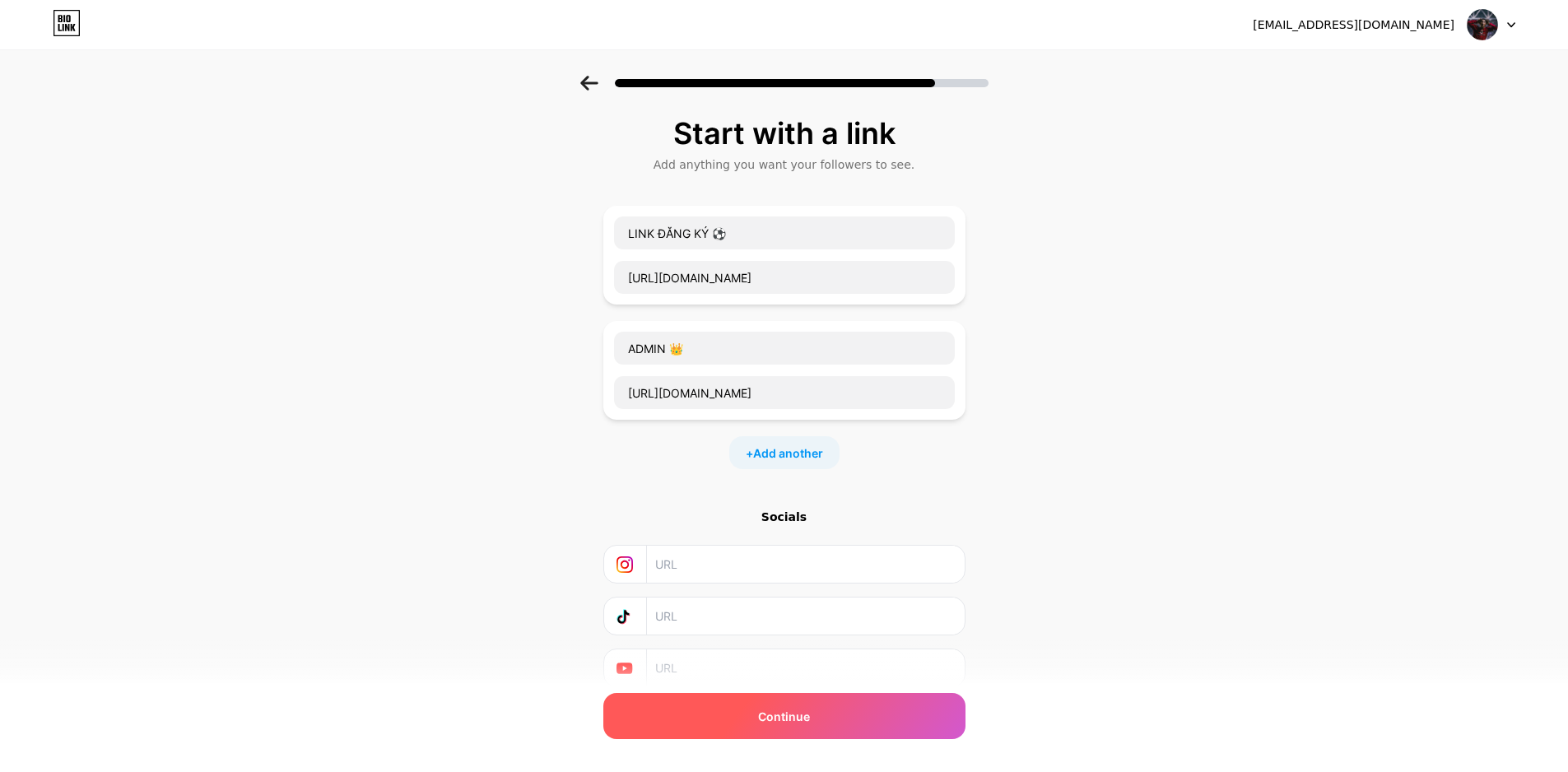
click at [799, 722] on span "Continue" at bounding box center [784, 717] width 52 height 17
click at [801, 717] on span "Continue" at bounding box center [784, 717] width 52 height 17
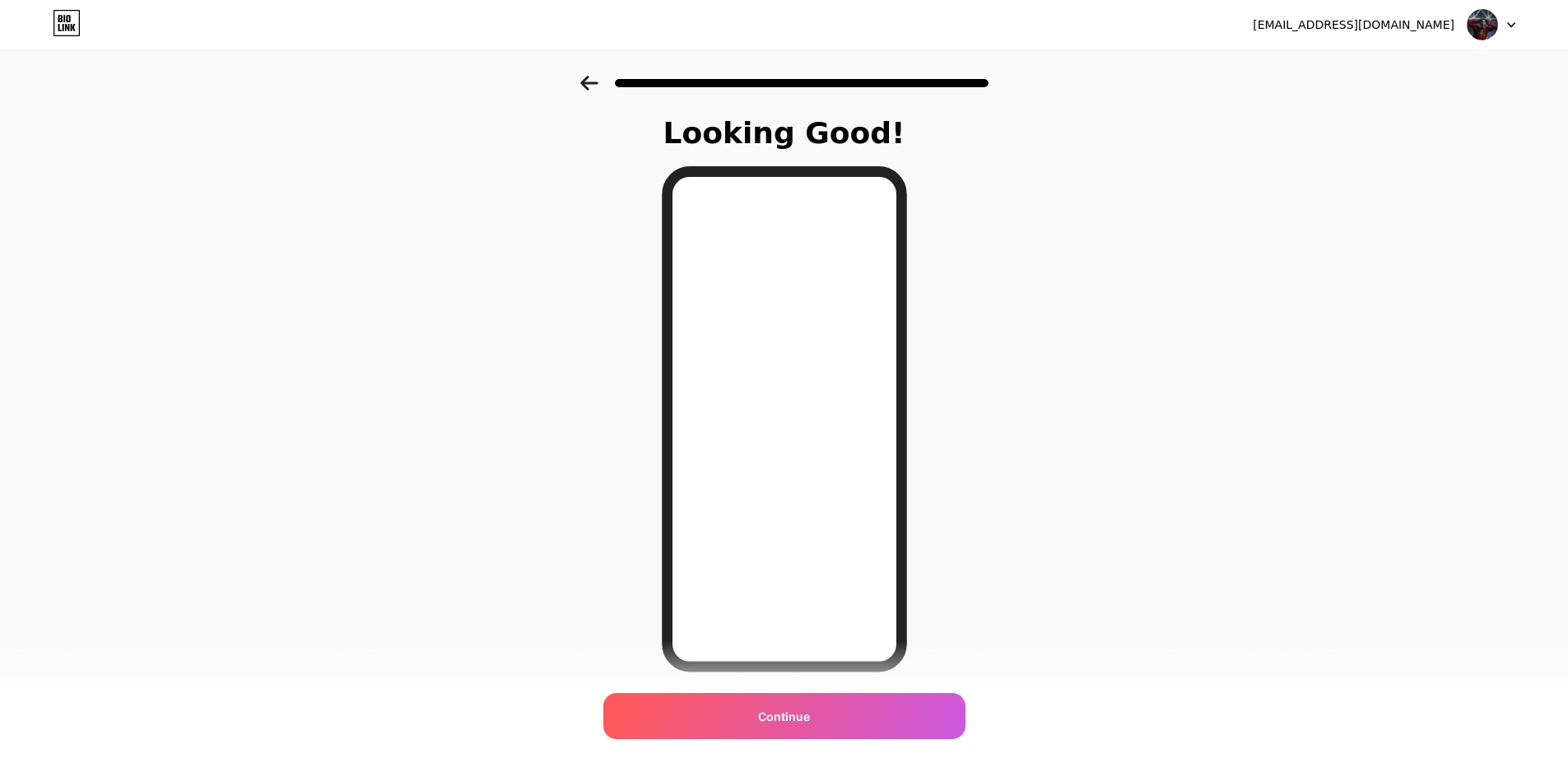
click at [597, 85] on icon at bounding box center [589, 83] width 18 height 15
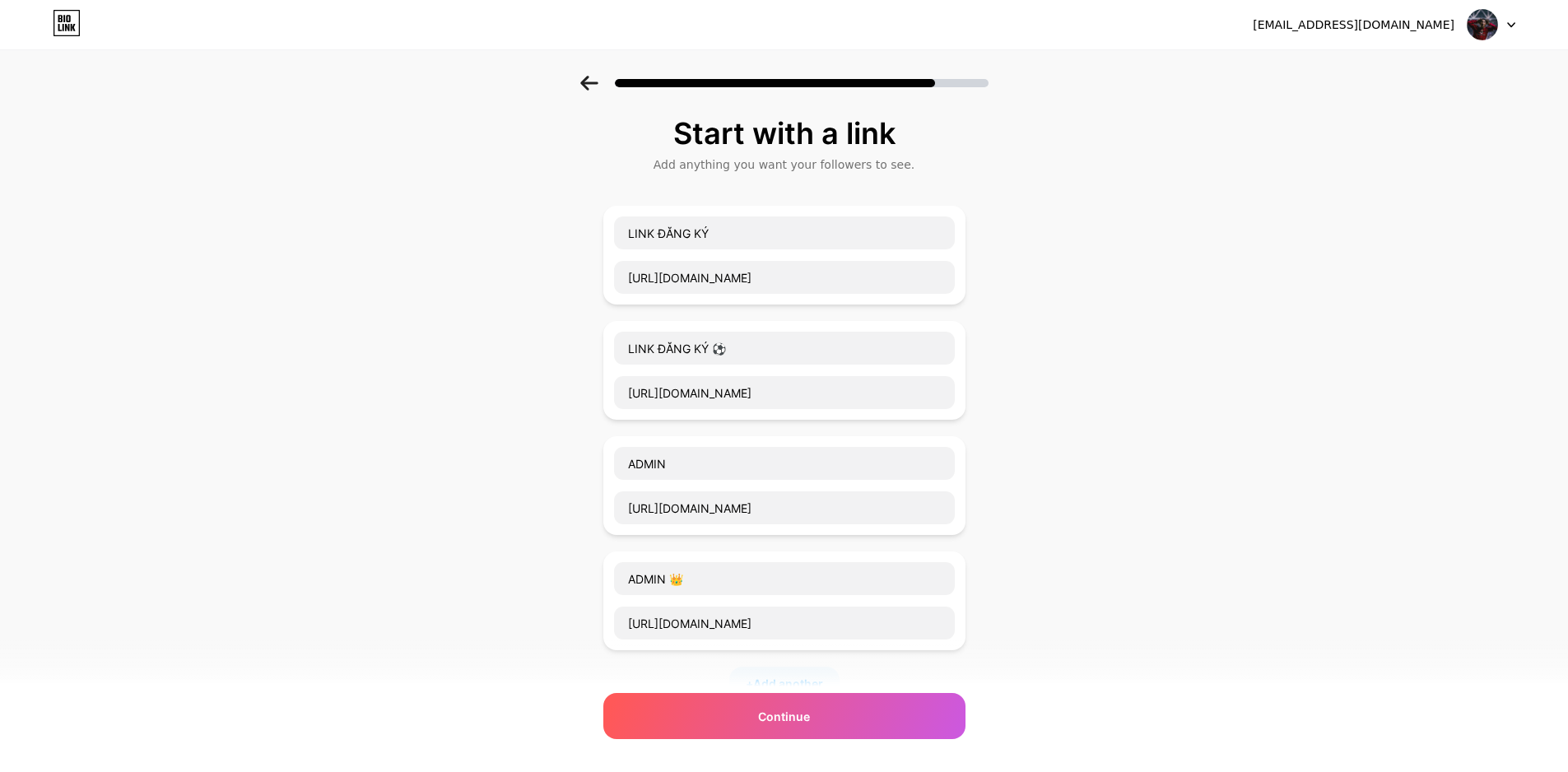
click at [590, 75] on icon at bounding box center [589, 83] width 18 height 15
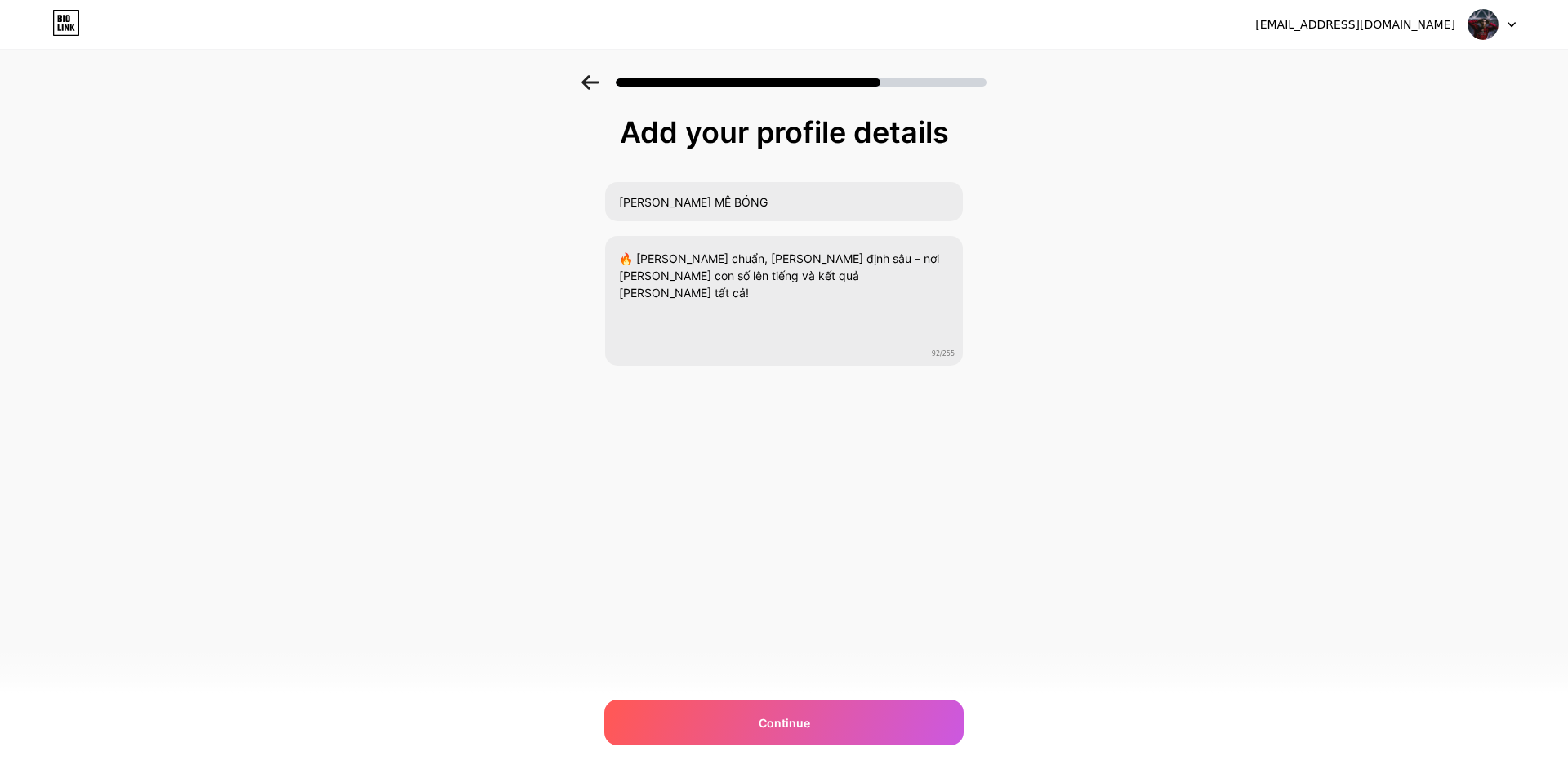
drag, startPoint x: 800, startPoint y: 733, endPoint x: 859, endPoint y: 648, distance: 103.5
click at [800, 732] on div "Continue" at bounding box center [784, 723] width 359 height 45
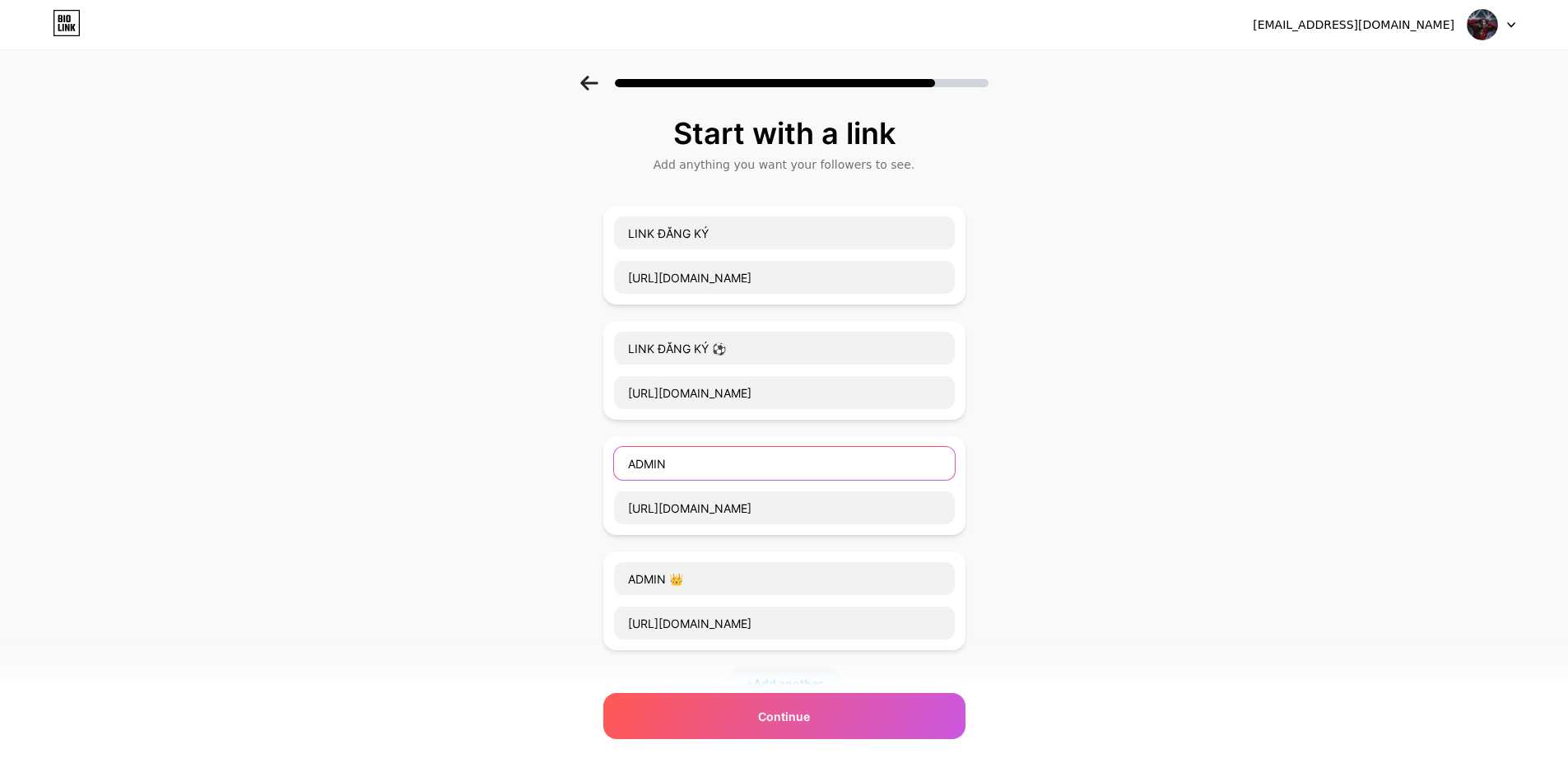
click at [946, 451] on input "ADMIN" at bounding box center [784, 463] width 341 height 33
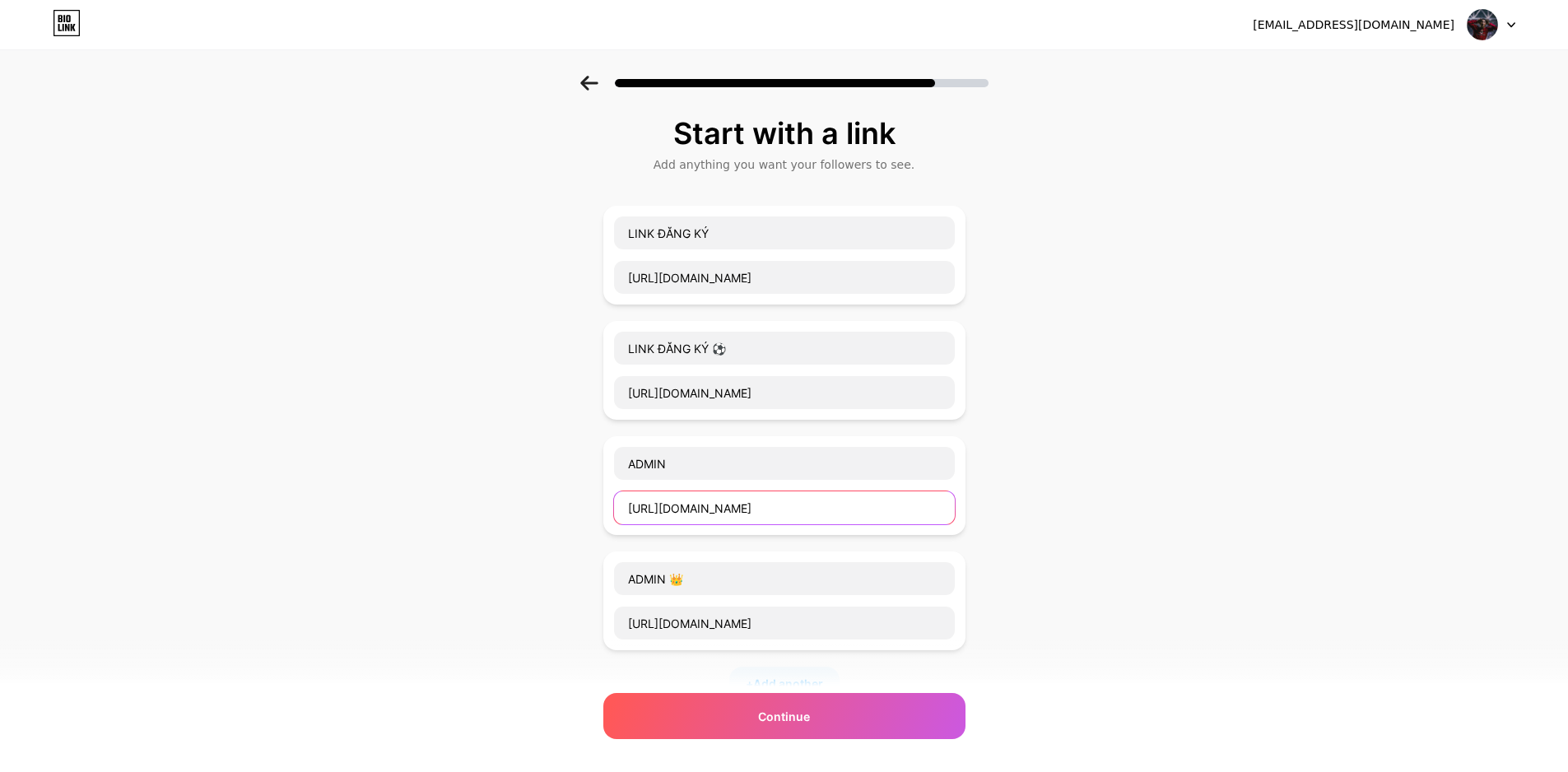
click at [889, 499] on input "http://t.me/hoangmebong" at bounding box center [784, 508] width 341 height 33
click at [965, 451] on div "ADMIN http://t.me/hoangmebong" at bounding box center [784, 486] width 362 height 99
drag, startPoint x: 965, startPoint y: 450, endPoint x: 1021, endPoint y: 494, distance: 71.2
click at [1021, 494] on div "Start with a link Add anything you want your followers to see. LINK ĐĂNG KÝ htt…" at bounding box center [784, 538] width 1568 height 924
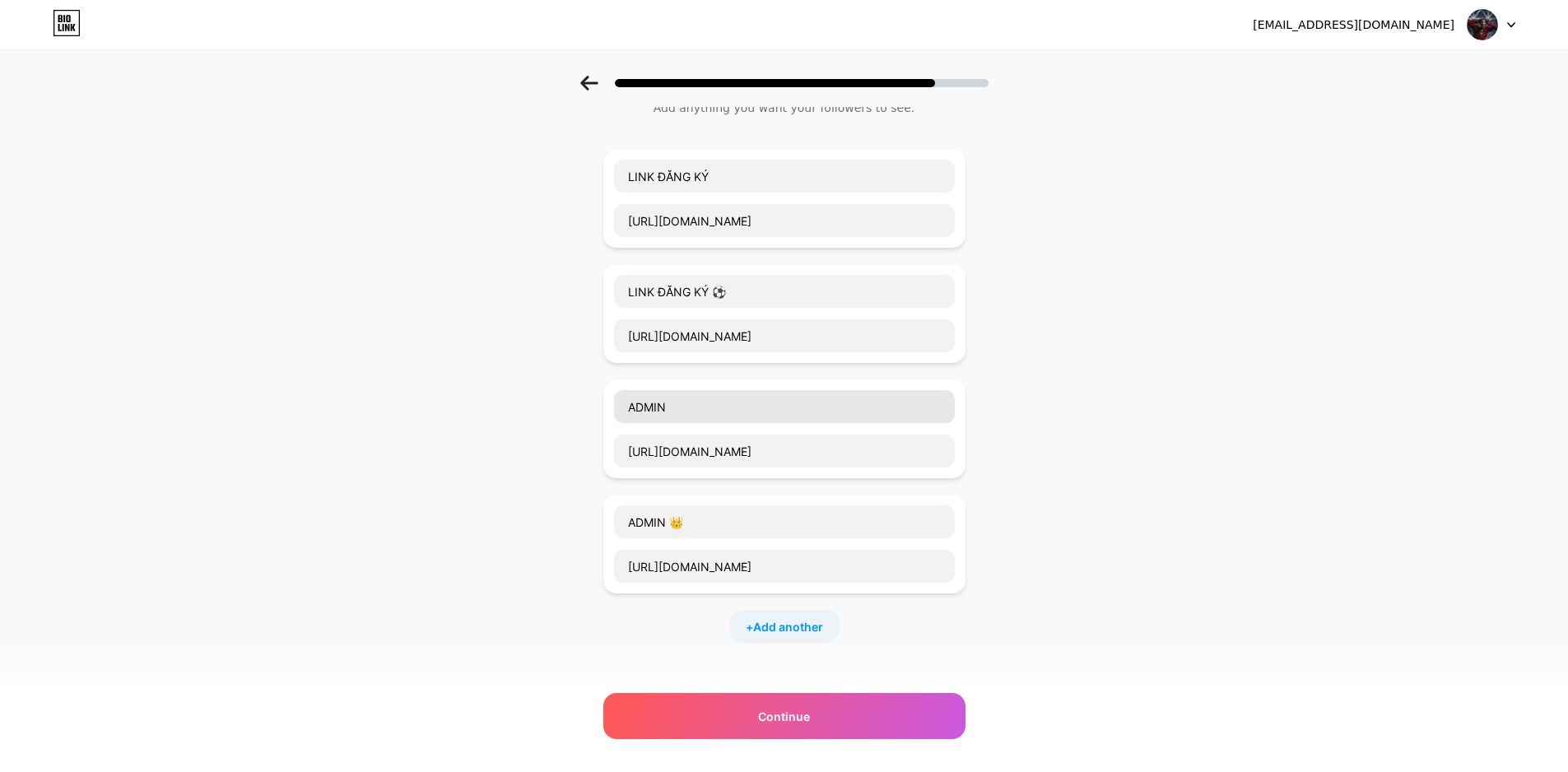
scroll to position [47, 0]
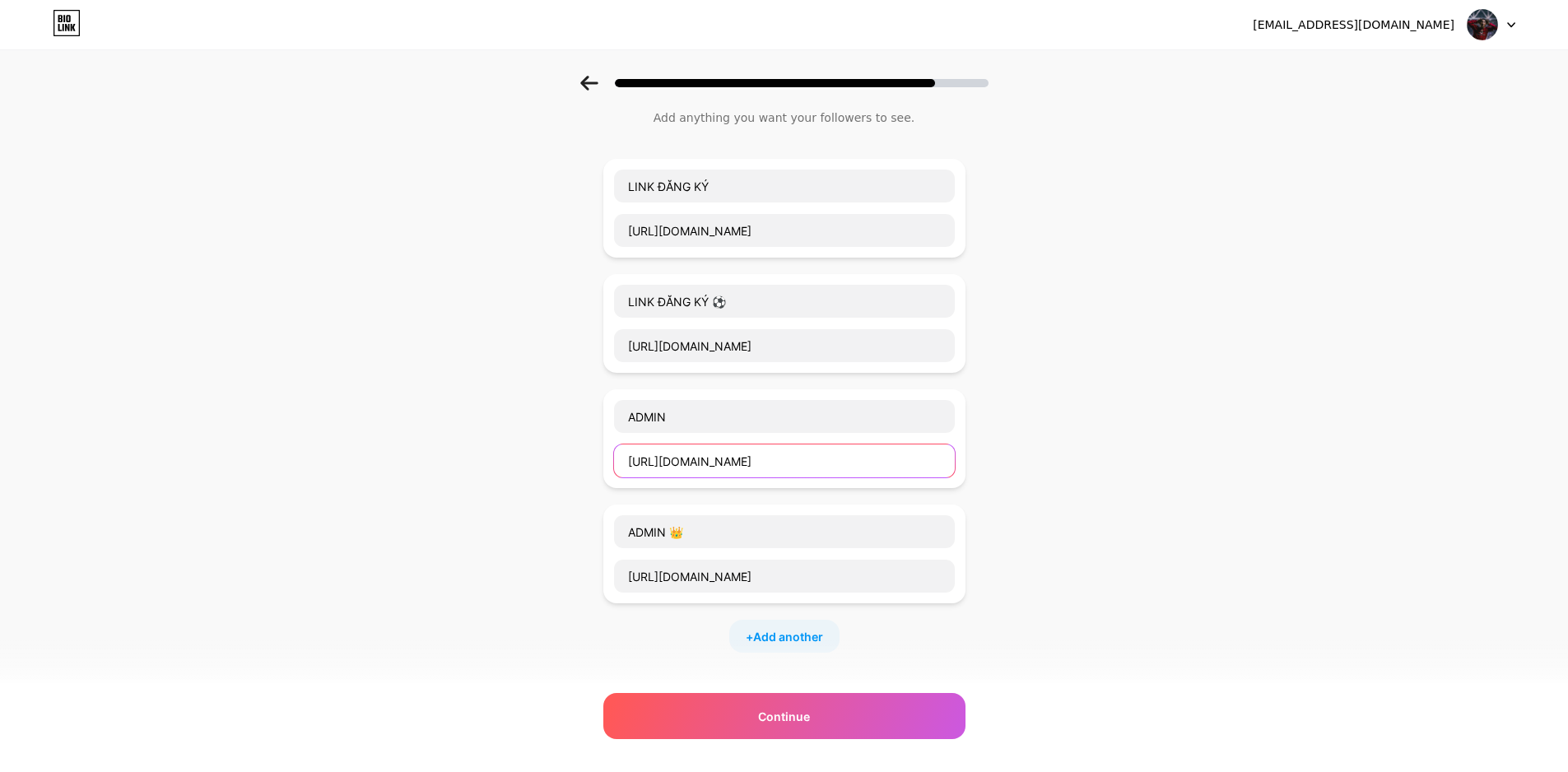
click at [800, 459] on input "http://t.me/hoangmebong" at bounding box center [784, 460] width 341 height 33
drag, startPoint x: 812, startPoint y: 459, endPoint x: 461, endPoint y: 478, distance: 351.5
click at [452, 483] on div "Start with a link Add anything you want your followers to see. LINK ĐĂNG KÝ htt…" at bounding box center [784, 491] width 1568 height 924
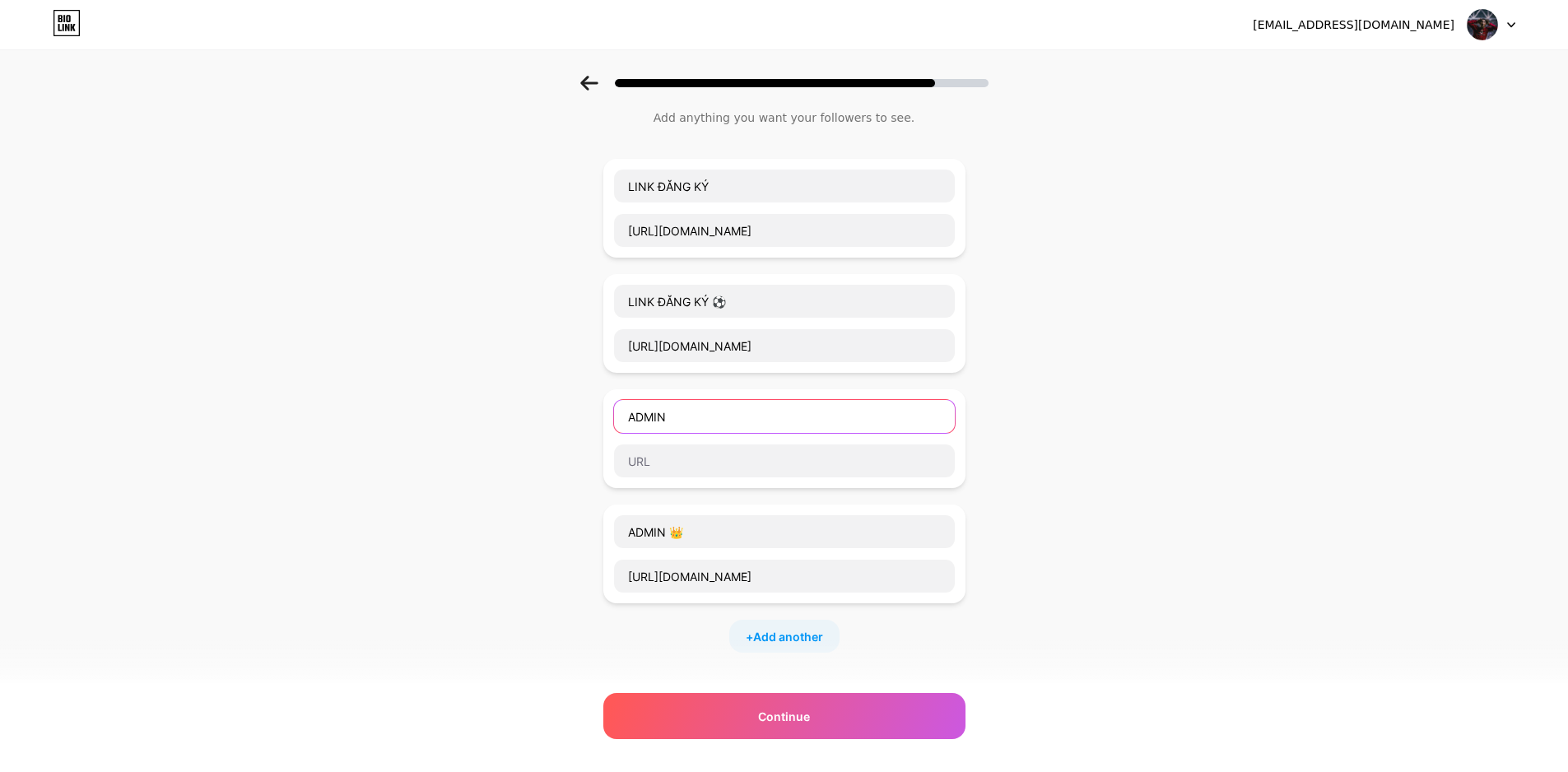
drag, startPoint x: 694, startPoint y: 419, endPoint x: 377, endPoint y: 426, distance: 317.1
click at [369, 424] on div "Start with a link Add anything you want your followers to see. LINK ĐĂNG KÝ htt…" at bounding box center [784, 491] width 1568 height 924
drag, startPoint x: 445, startPoint y: 530, endPoint x: 602, endPoint y: 543, distance: 157.5
click at [377, 528] on div "Start with a link Add anything you want your followers to see. LINK ĐĂNG KÝ htt…" at bounding box center [784, 491] width 1568 height 924
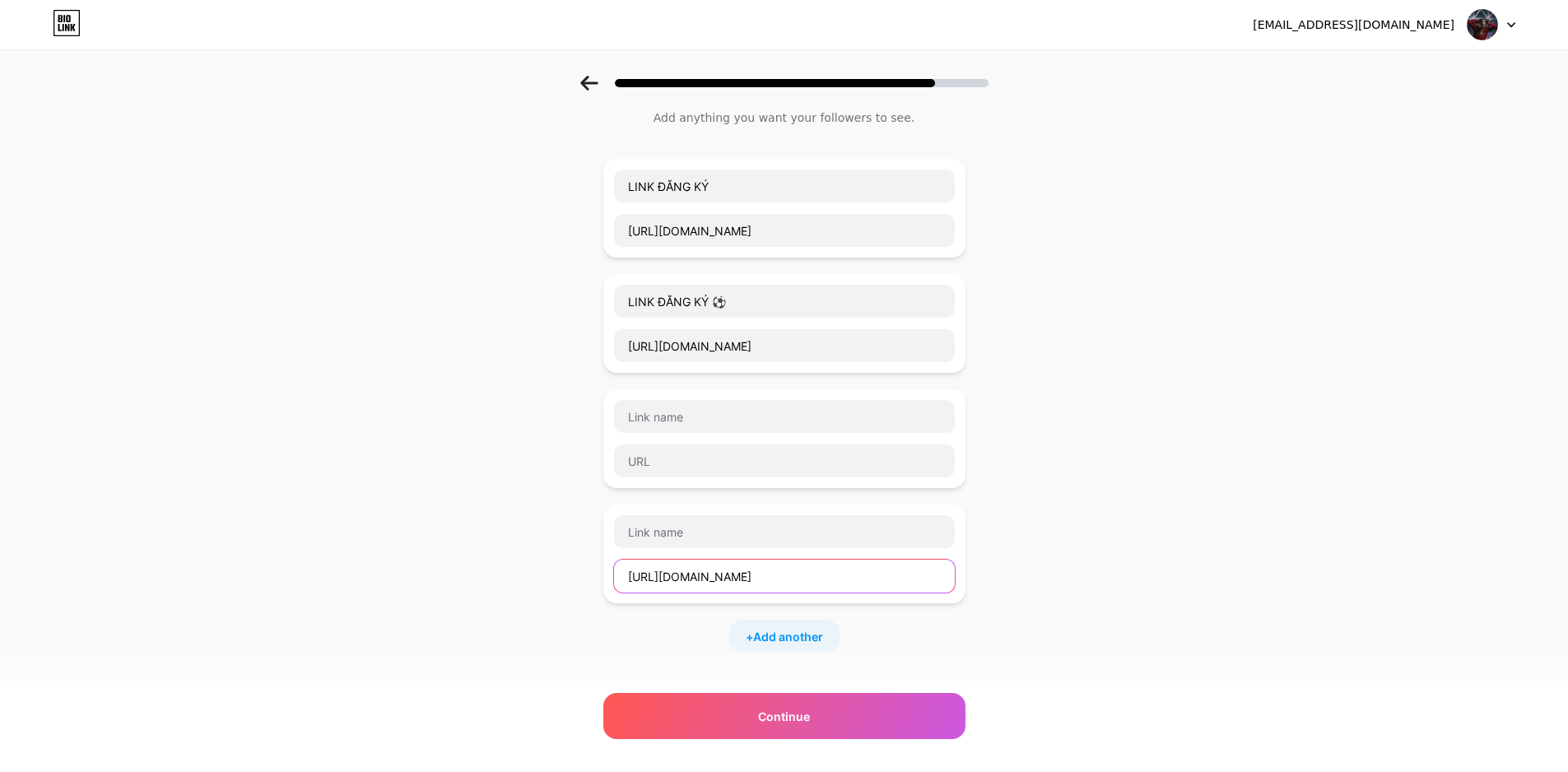
drag, startPoint x: 747, startPoint y: 586, endPoint x: 415, endPoint y: 577, distance: 332.1
click at [324, 585] on div "Start with a link Add anything you want your followers to see. LINK ĐĂNG KÝ htt…" at bounding box center [784, 491] width 1568 height 924
click at [1227, 494] on div "Start with a link Add anything you want your followers to see. LINK ĐĂNG KÝ htt…" at bounding box center [784, 491] width 1568 height 924
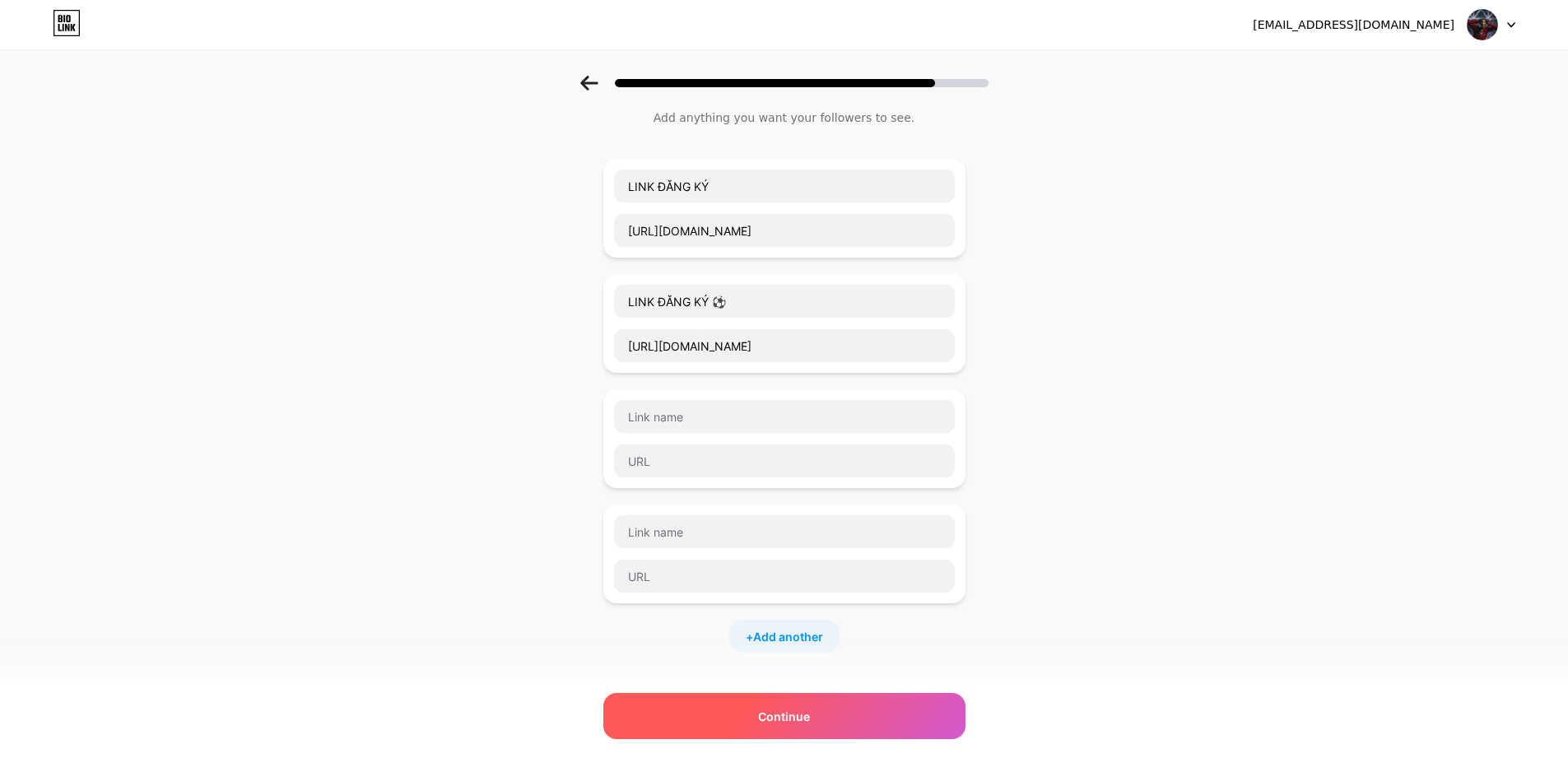
click at [854, 710] on div "Continue" at bounding box center [784, 716] width 362 height 46
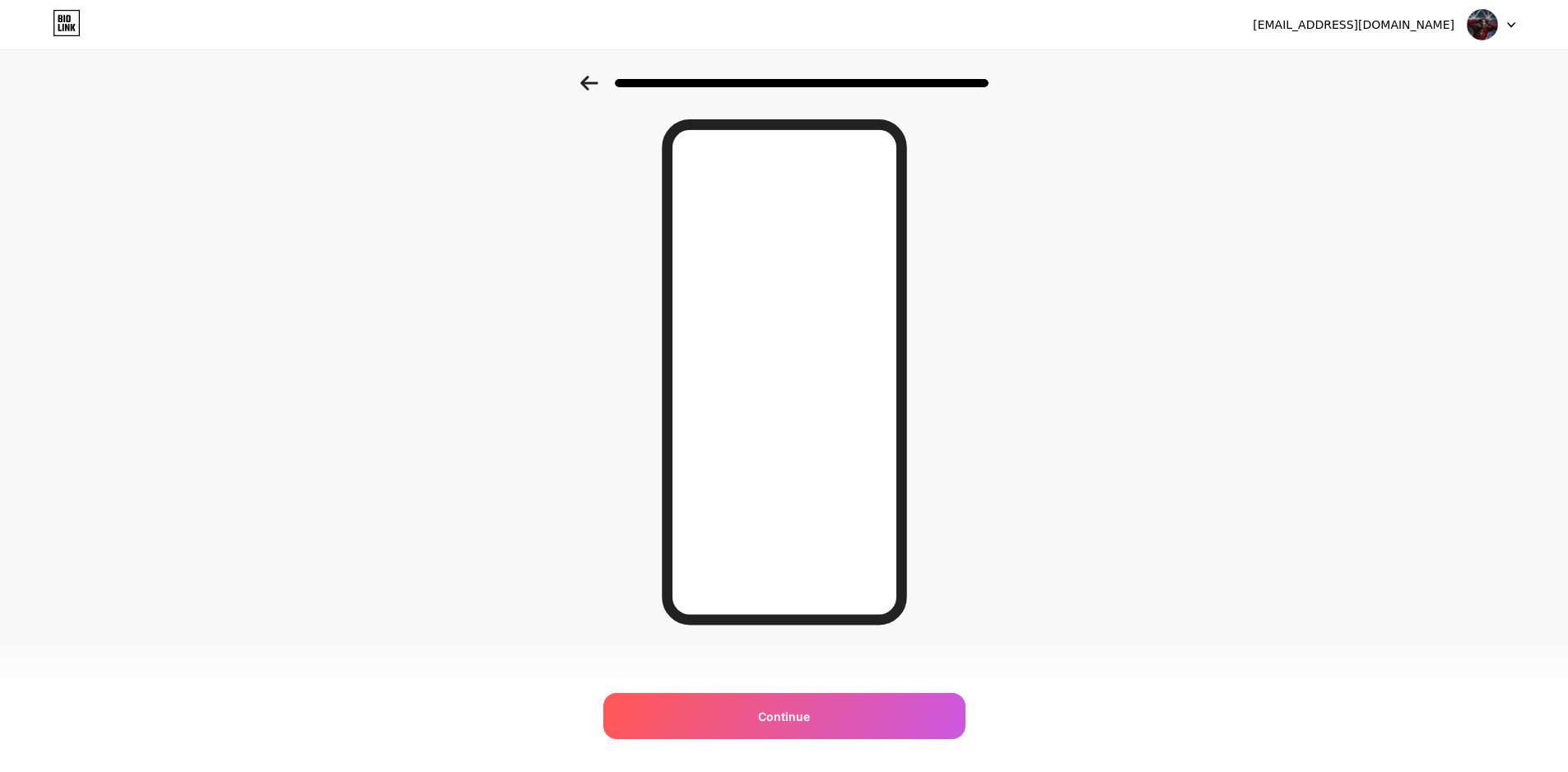
scroll to position [0, 0]
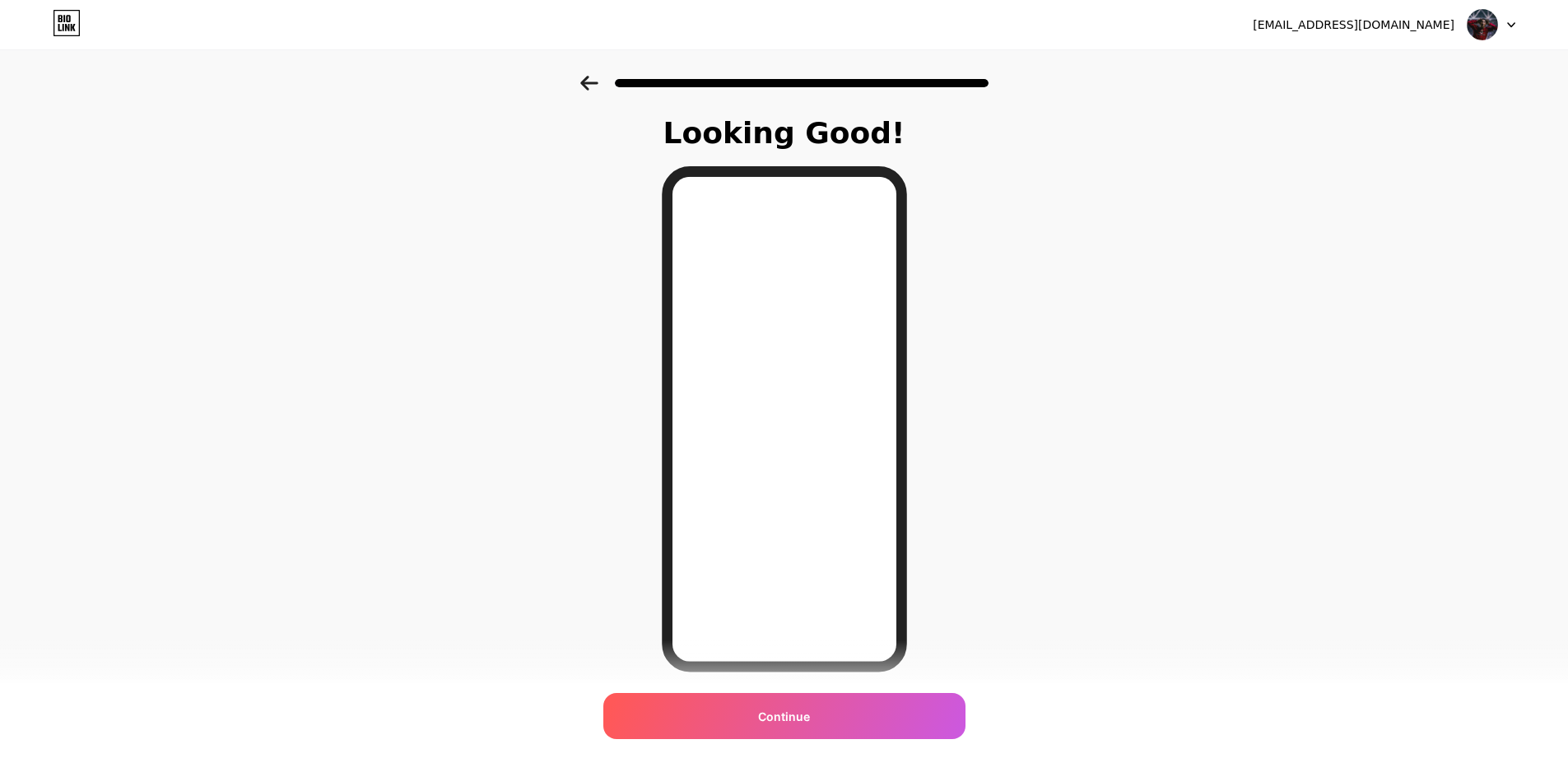
click at [591, 85] on icon at bounding box center [589, 83] width 18 height 15
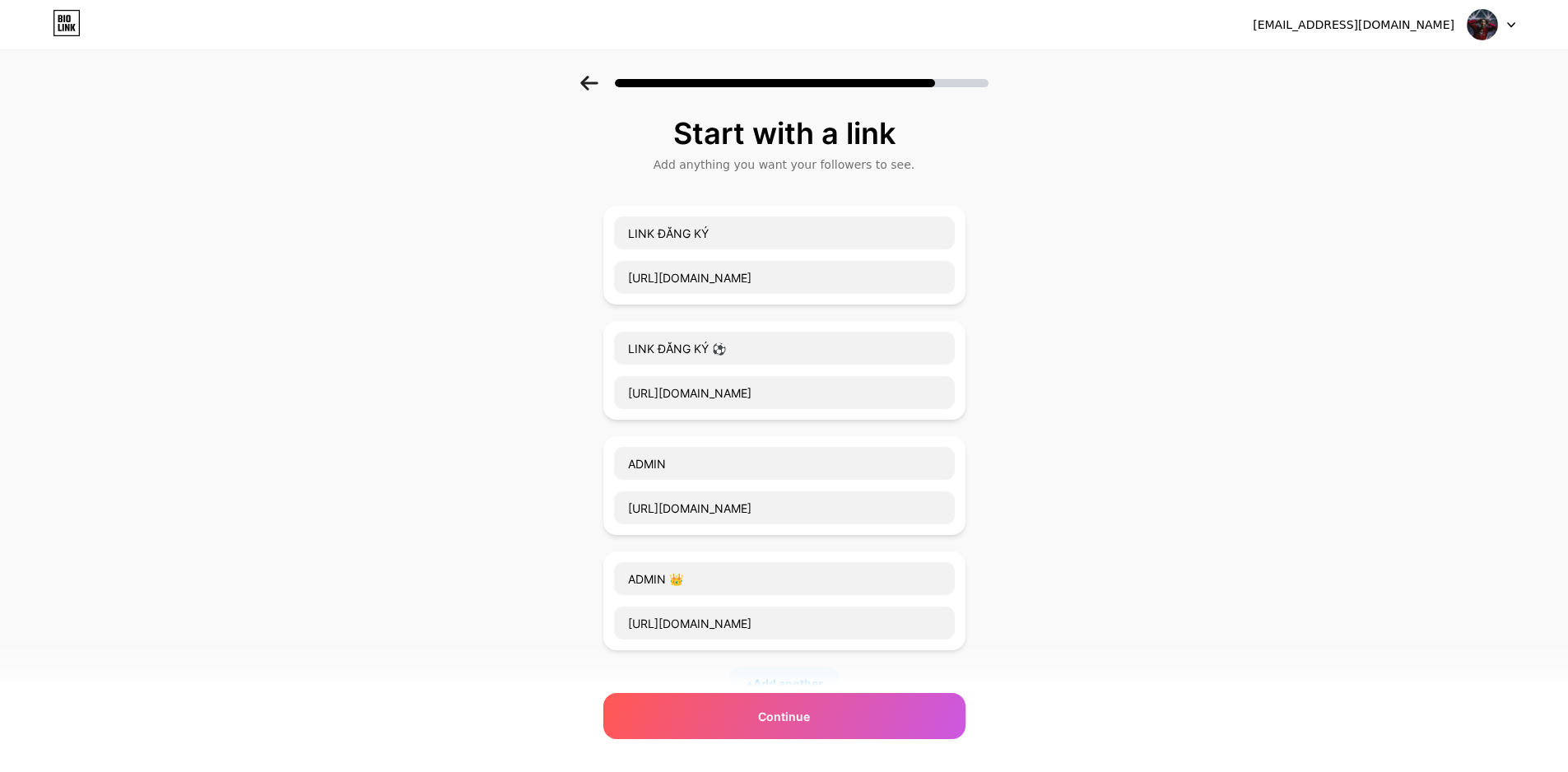
click at [591, 85] on icon at bounding box center [589, 83] width 18 height 15
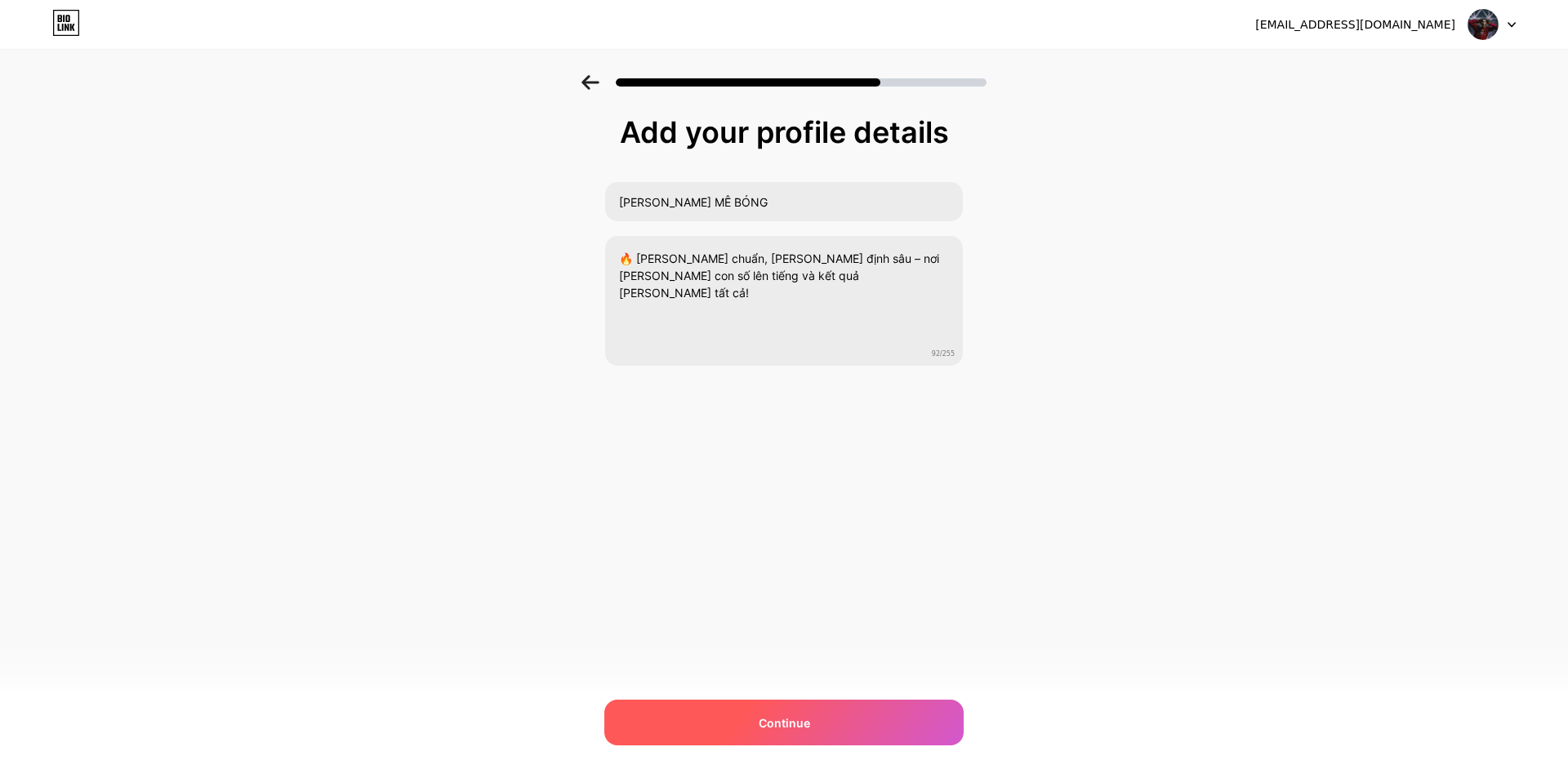
click at [814, 727] on div "Continue" at bounding box center [784, 723] width 359 height 45
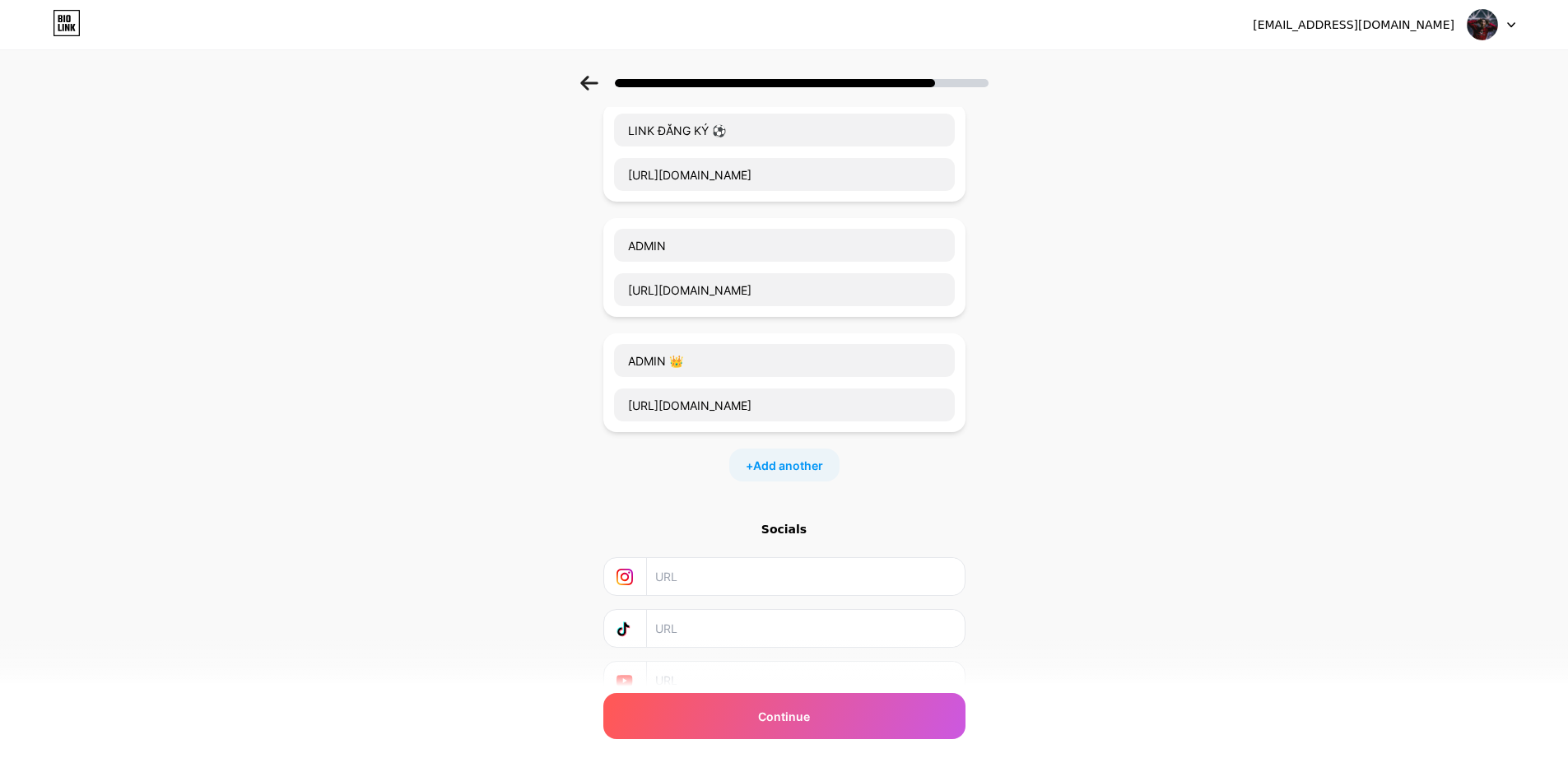
scroll to position [247, 0]
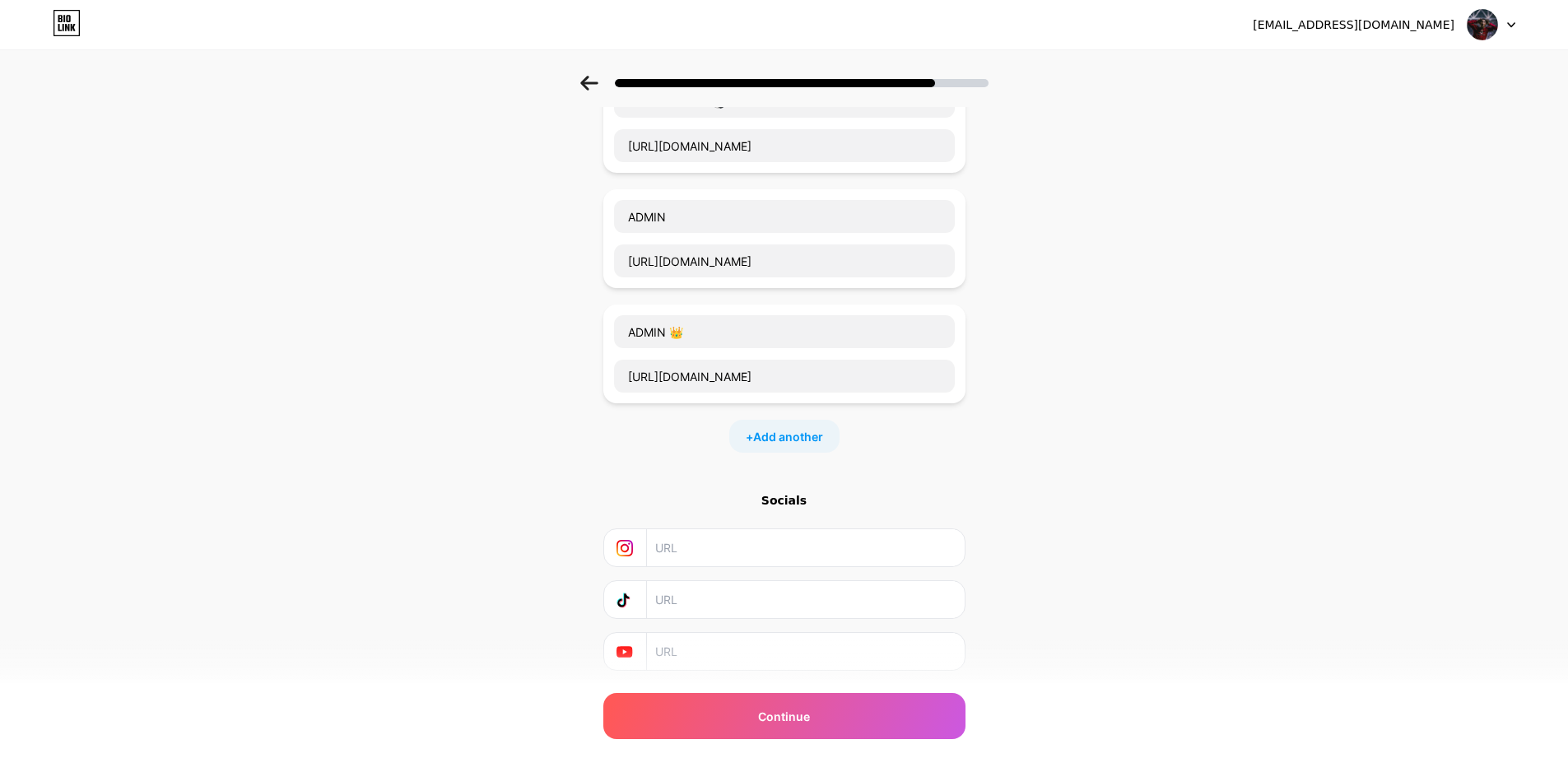
click at [800, 500] on div "Socials" at bounding box center [784, 500] width 362 height 16
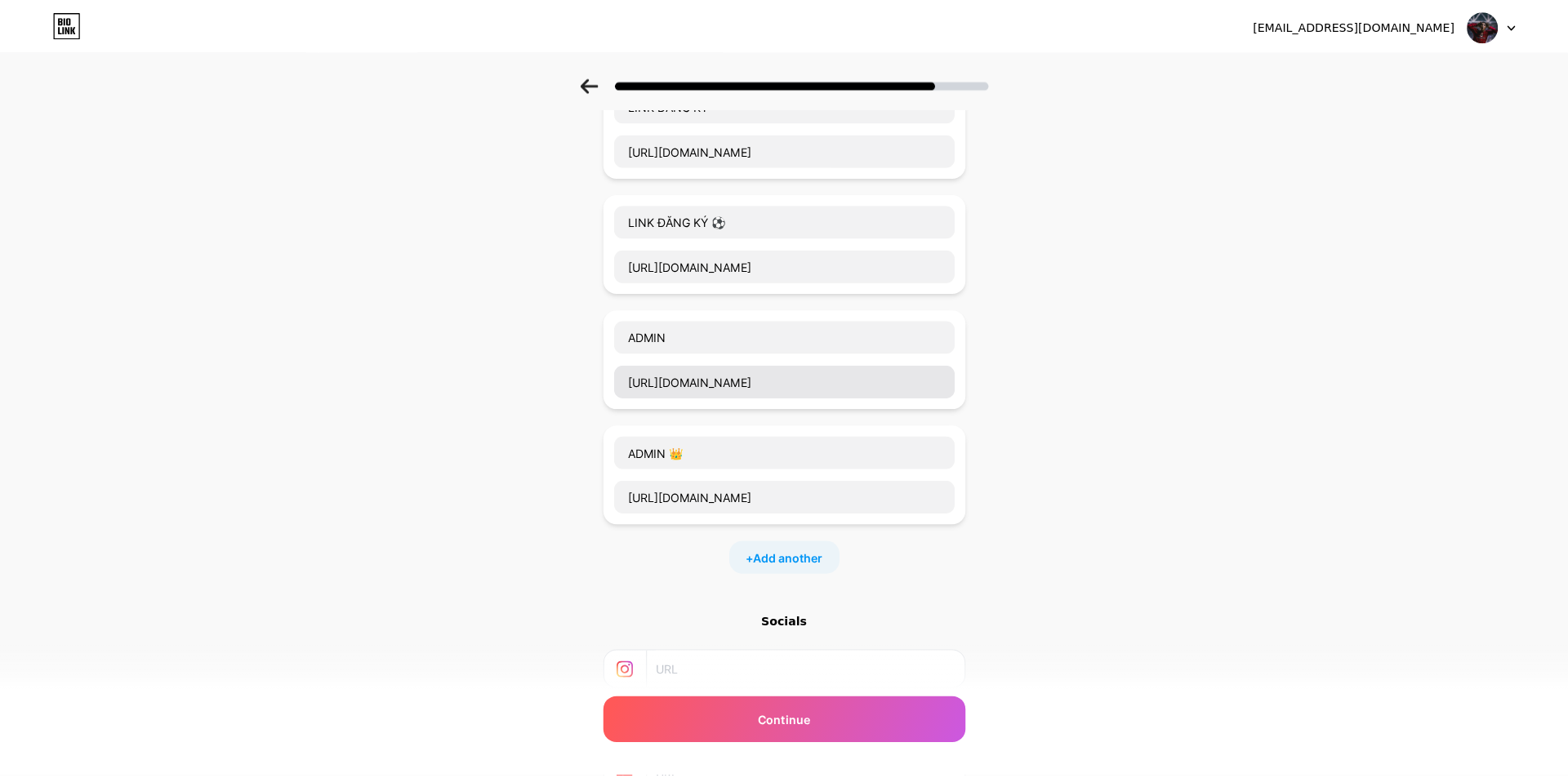
scroll to position [0, 0]
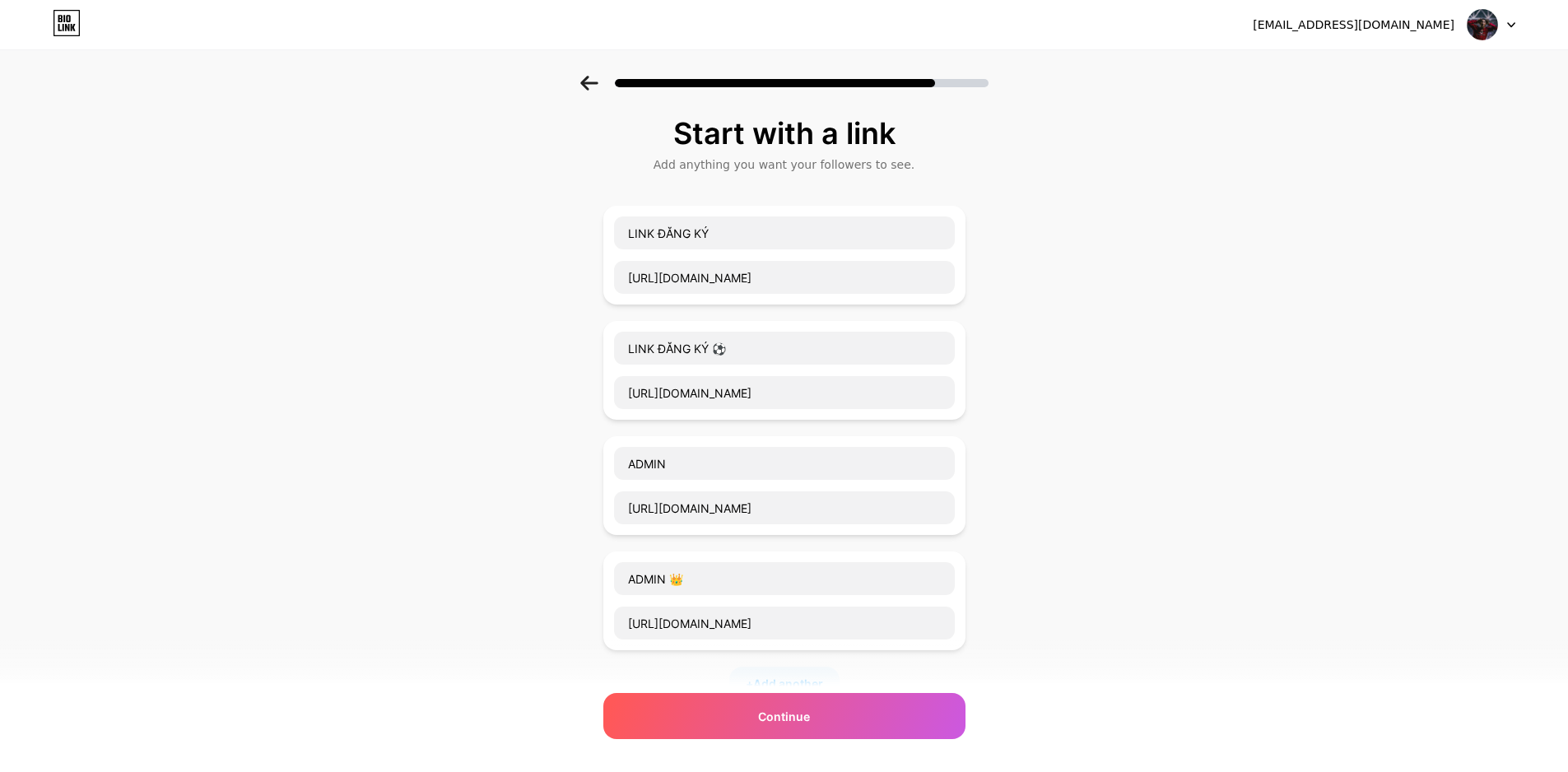
click at [591, 80] on icon at bounding box center [589, 83] width 18 height 15
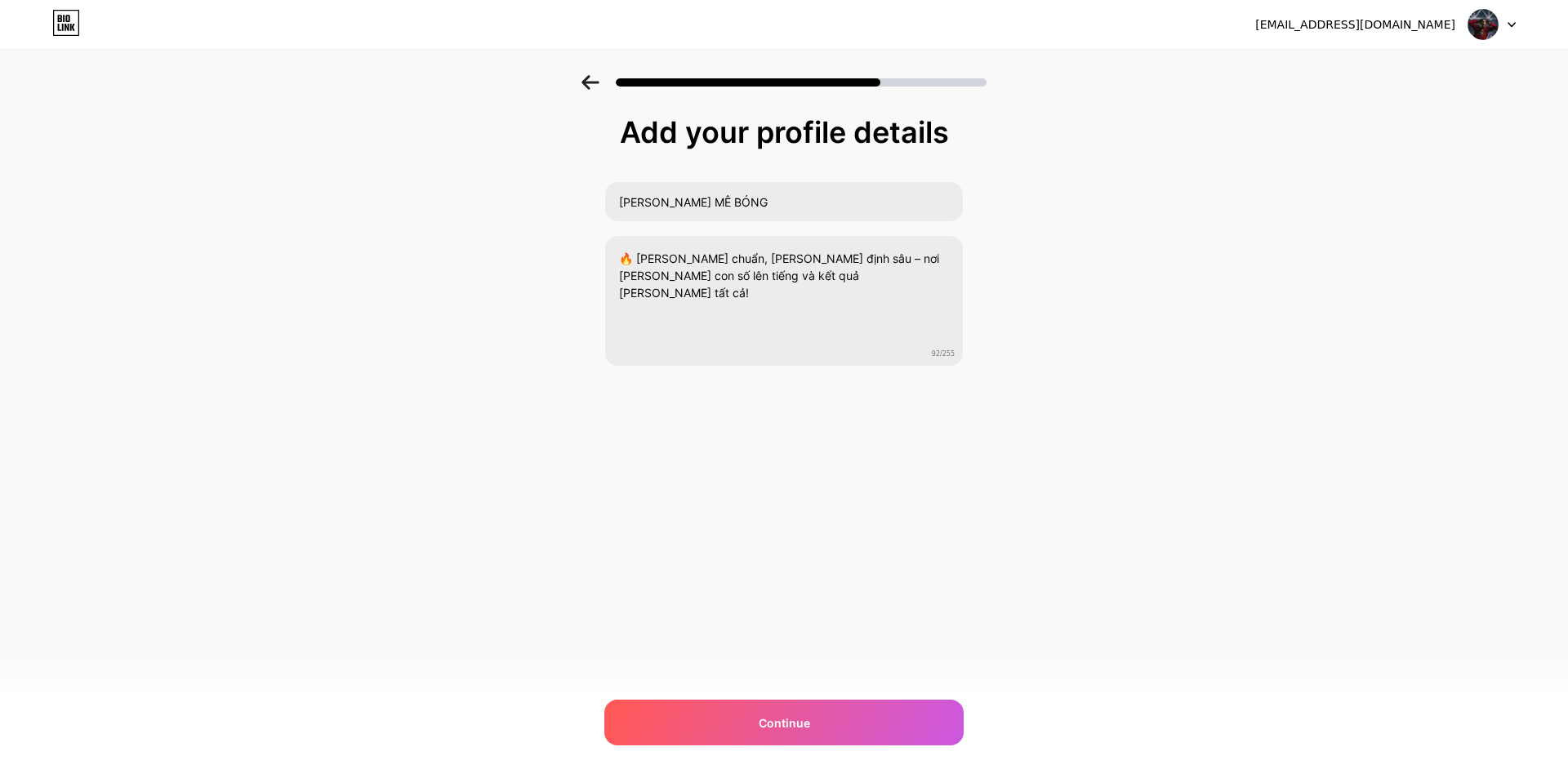
click at [78, 19] on icon at bounding box center [66, 23] width 25 height 25
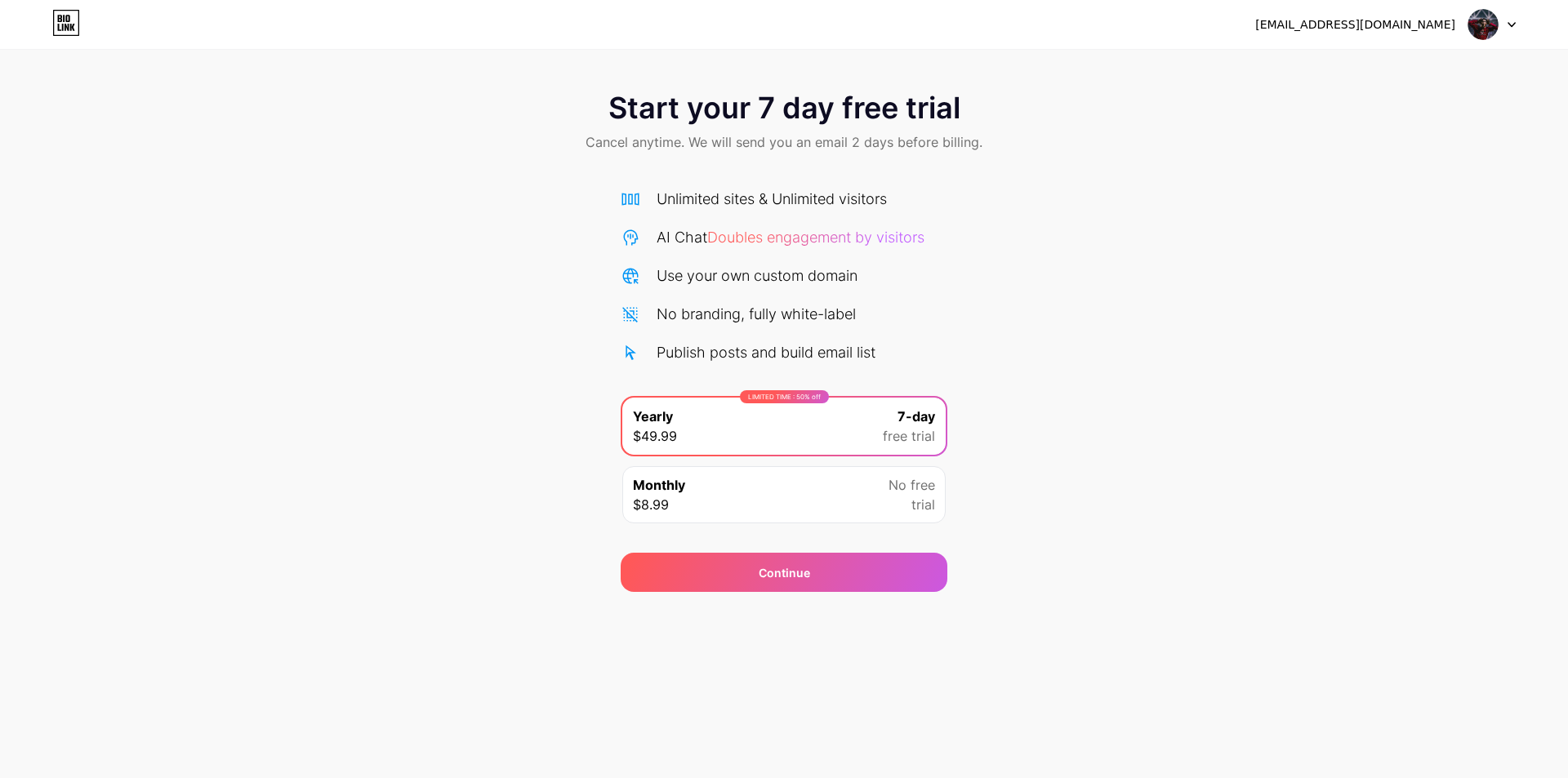
click at [75, 17] on icon at bounding box center [65, 23] width 28 height 26
click at [813, 578] on div "Continue" at bounding box center [783, 572] width 327 height 39
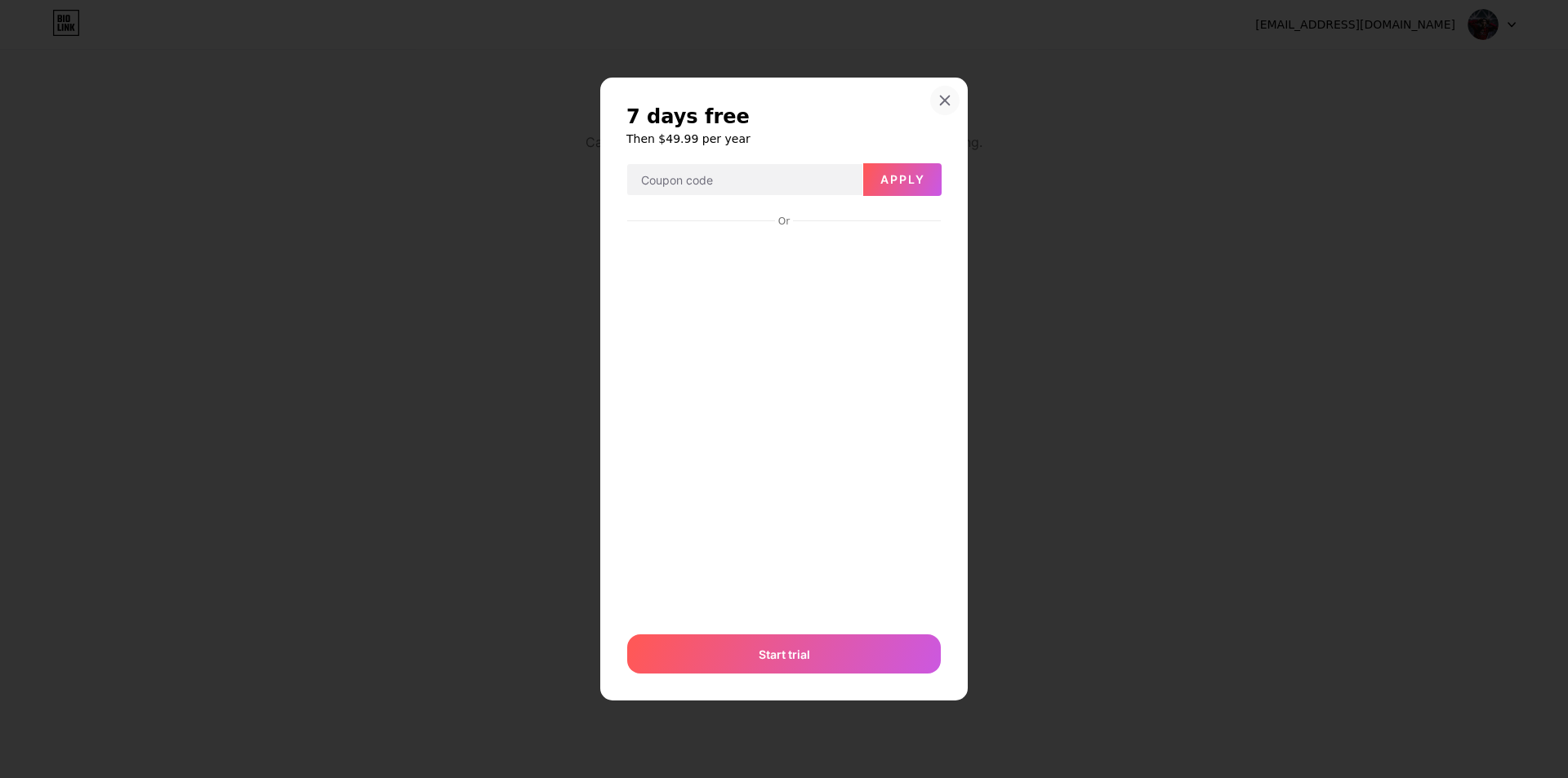
click at [942, 97] on icon at bounding box center [945, 101] width 9 height 9
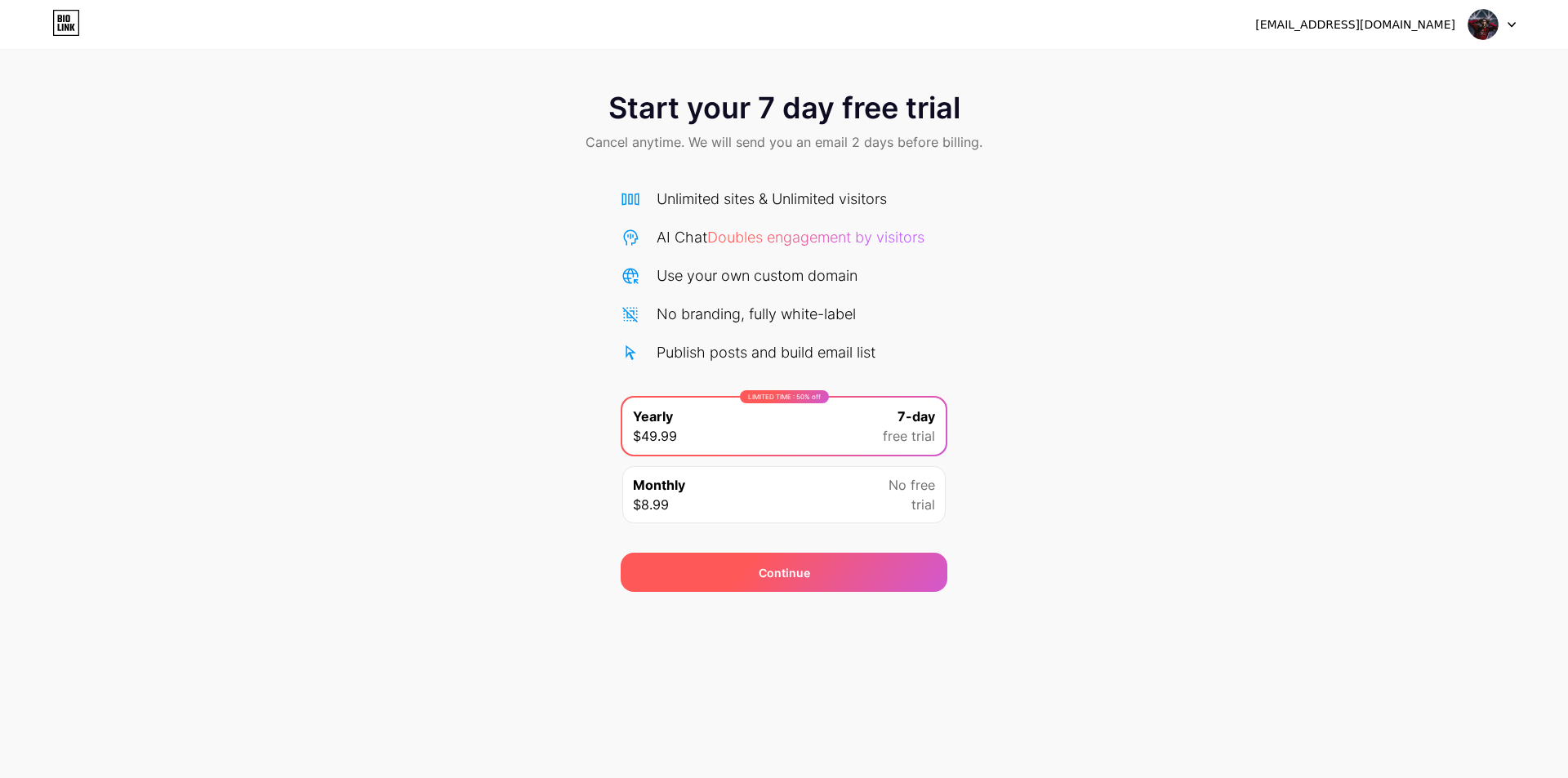
click at [790, 572] on span "Continue" at bounding box center [784, 572] width 51 height 17
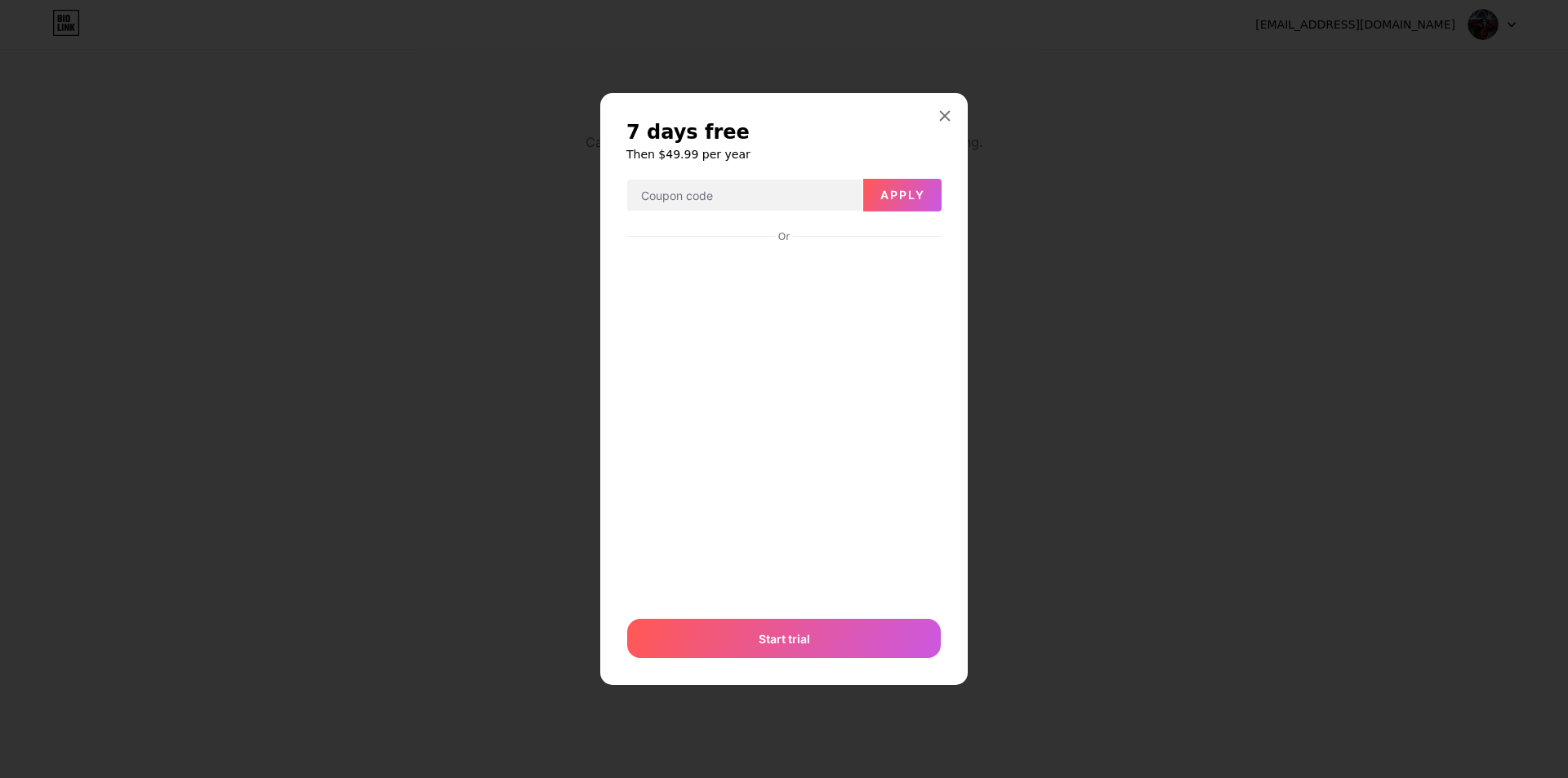
click at [803, 661] on div "7 days free Then $49.99 per year Apply Or Start trial" at bounding box center [784, 389] width 368 height 593
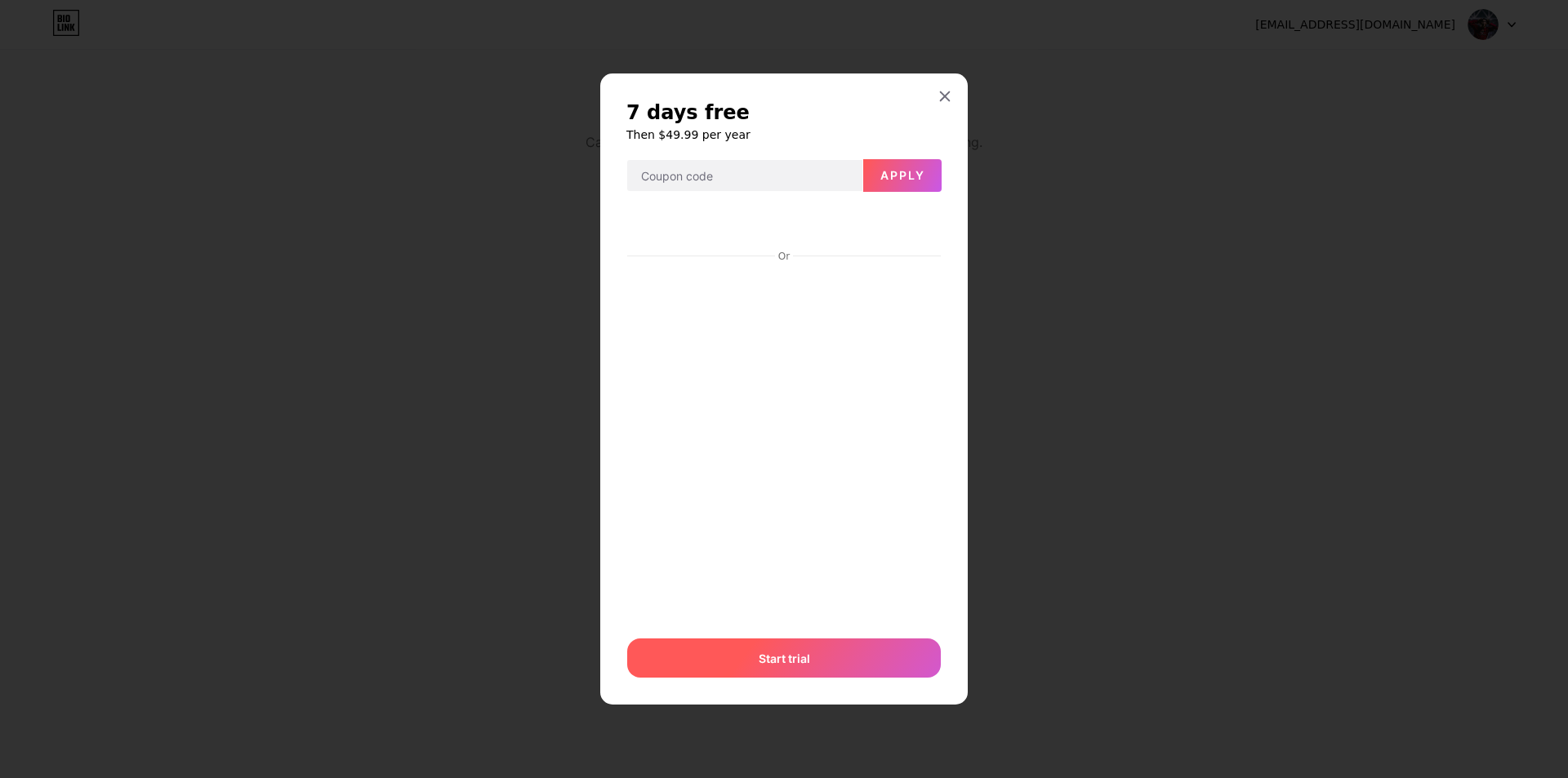
click at [848, 658] on div "Start trial" at bounding box center [784, 658] width 314 height 39
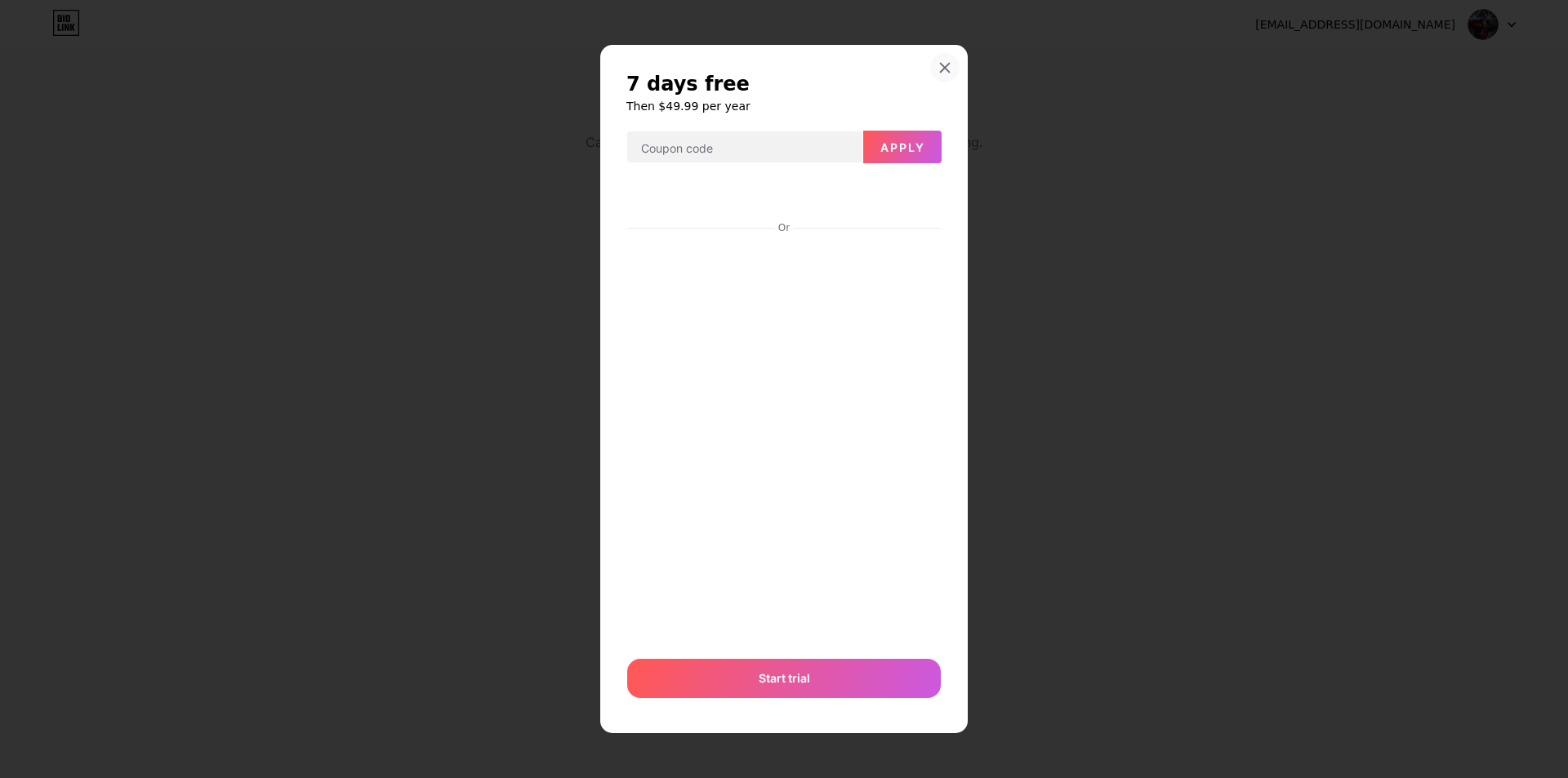
click at [942, 64] on icon at bounding box center [945, 68] width 9 height 9
